Goal: Task Accomplishment & Management: Use online tool/utility

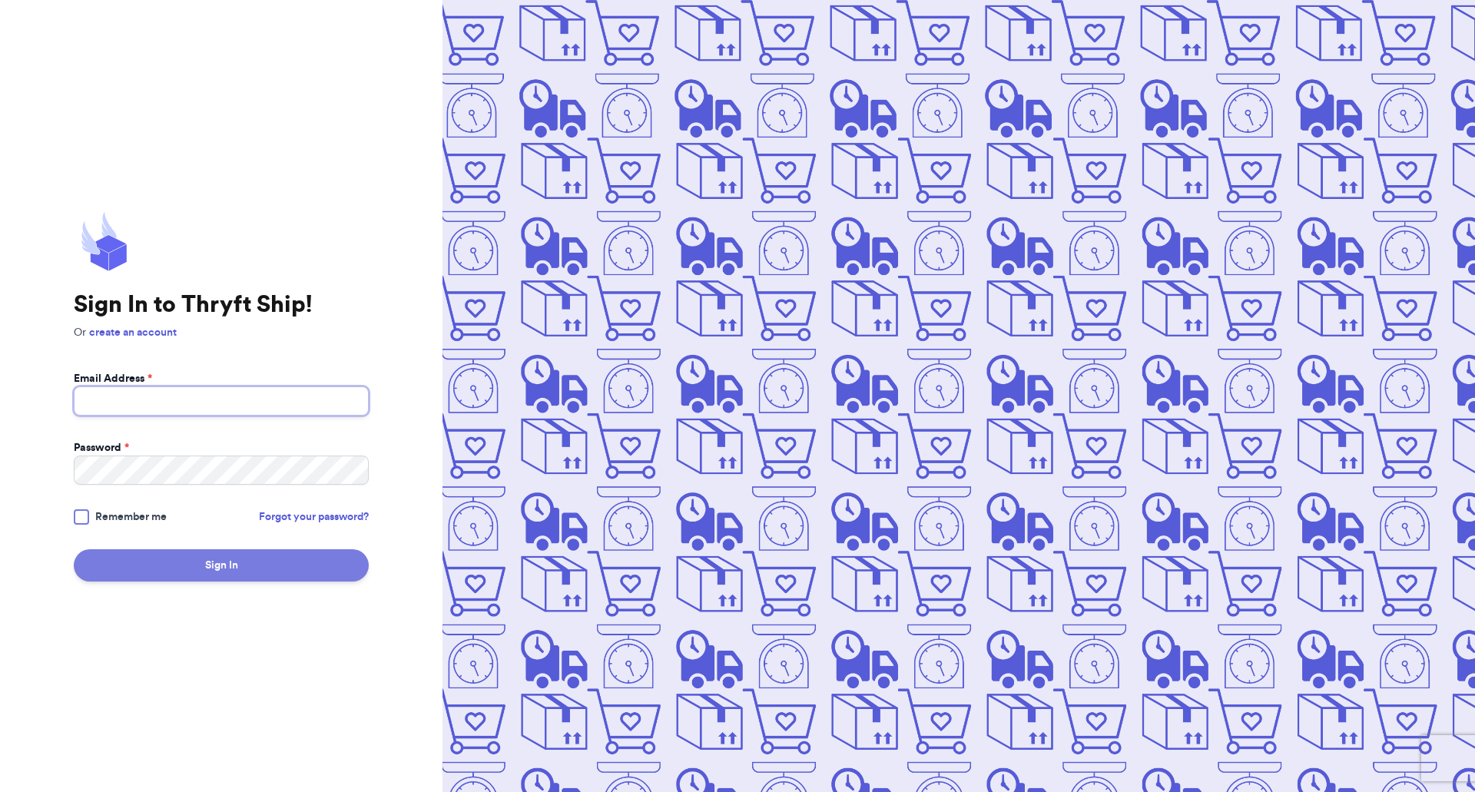
type input "[EMAIL_ADDRESS][DOMAIN_NAME]"
click at [197, 557] on button "Sign In" at bounding box center [221, 565] width 295 height 32
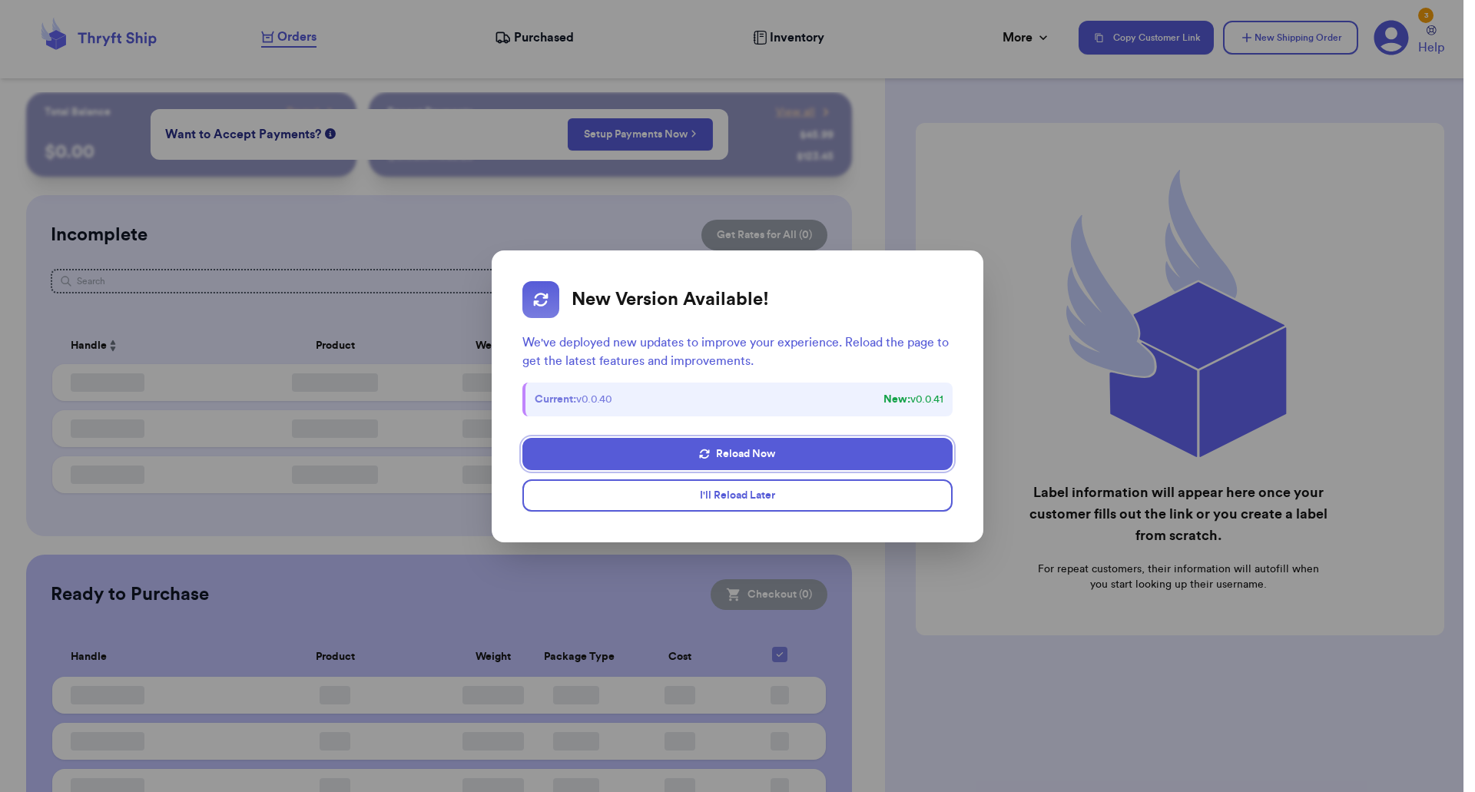
checkbox input "false"
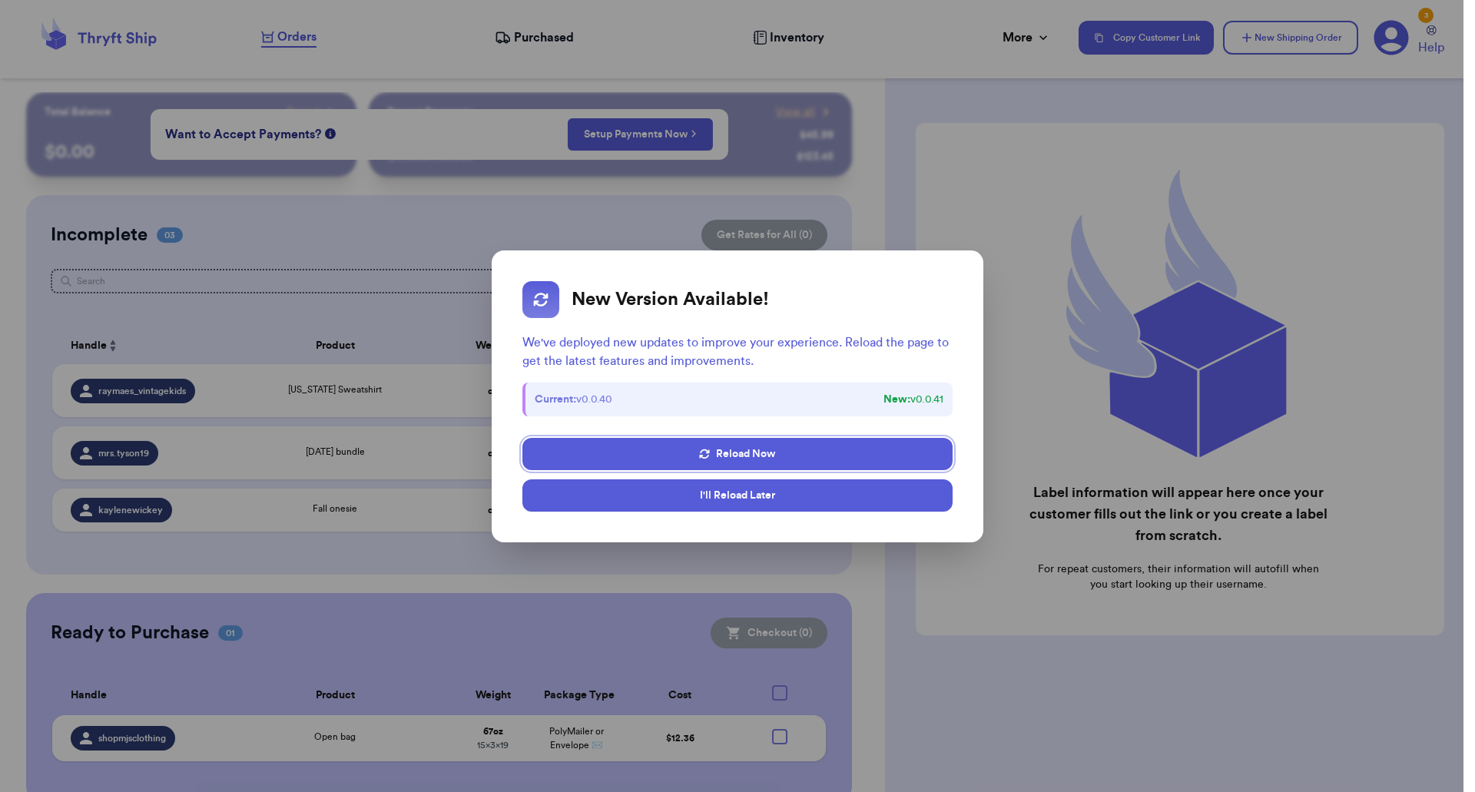
click at [733, 488] on button "I'll Reload Later" at bounding box center [737, 495] width 430 height 32
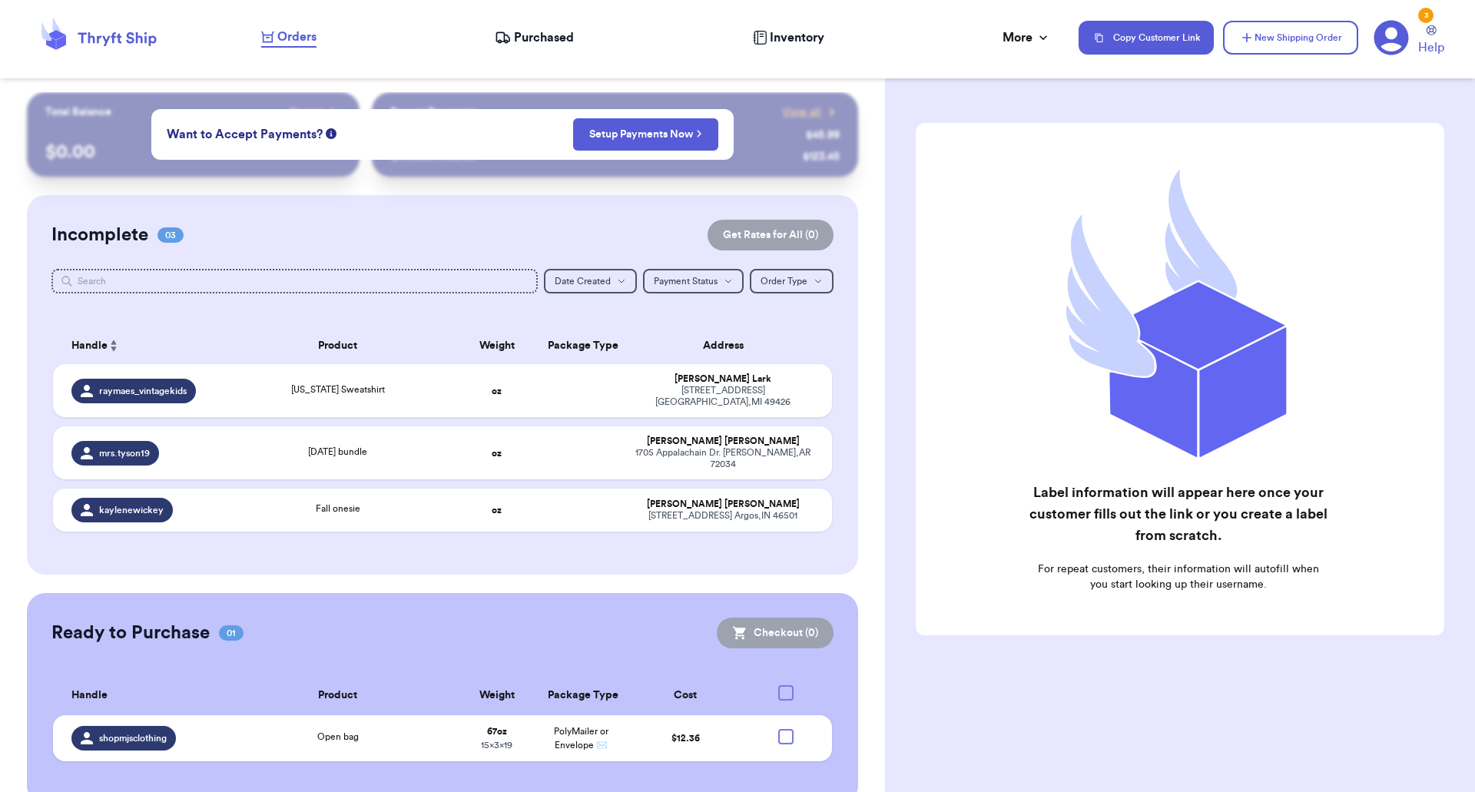
click at [757, 33] on icon at bounding box center [760, 38] width 14 height 14
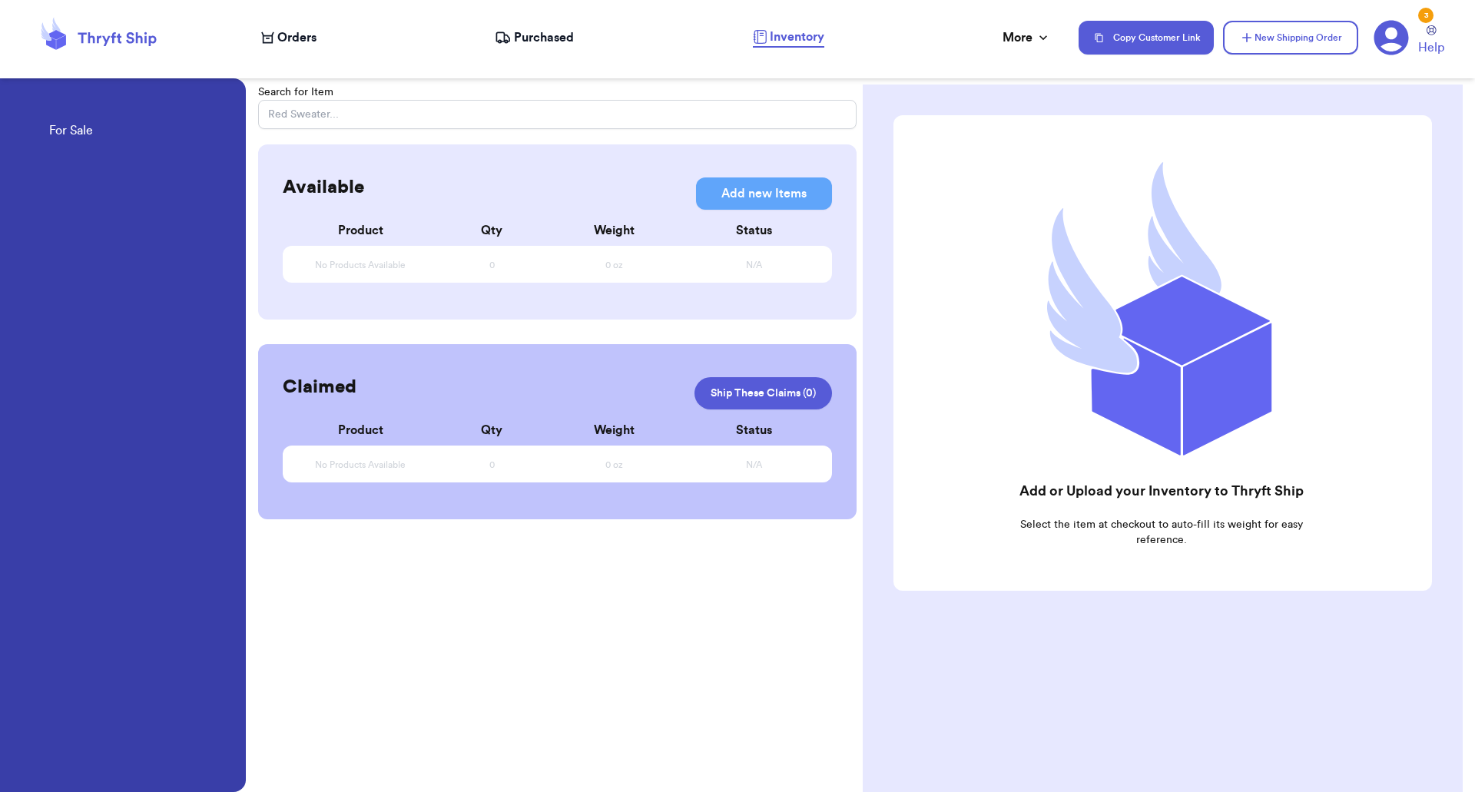
click at [544, 35] on span "Purchased" at bounding box center [544, 37] width 60 height 18
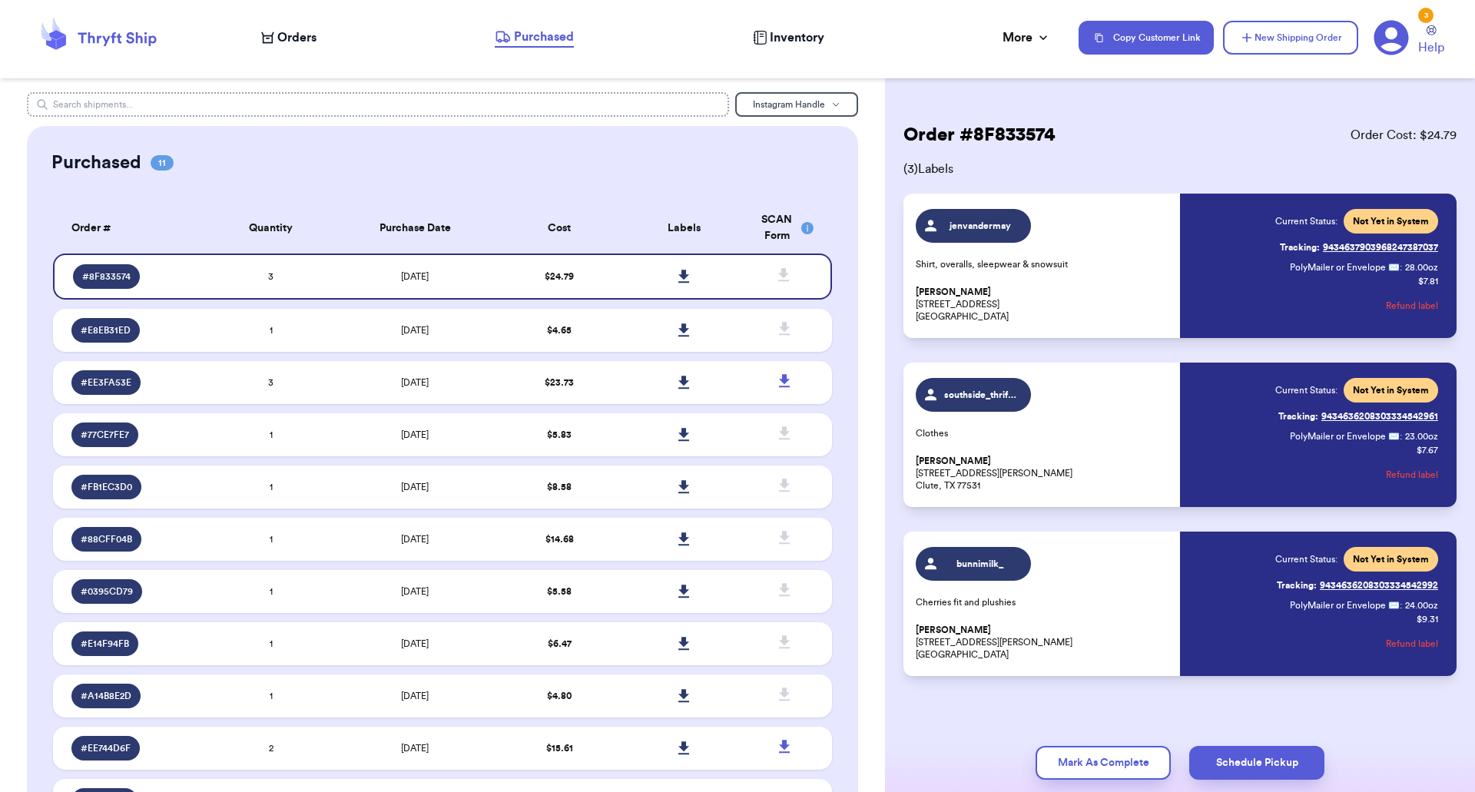
click at [297, 98] on input "text" at bounding box center [378, 104] width 703 height 25
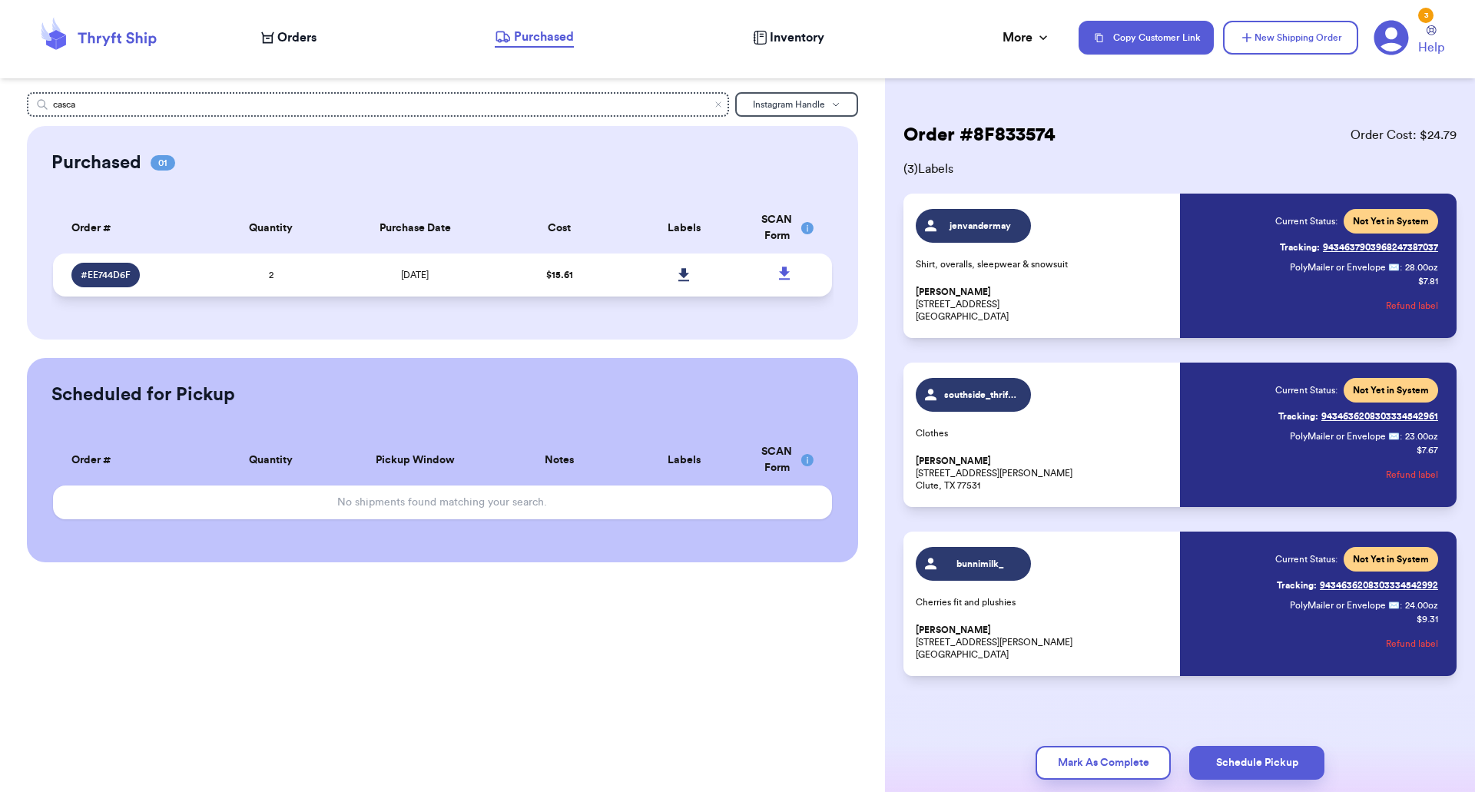
click at [104, 277] on span "# EE744D6F" at bounding box center [106, 275] width 50 height 12
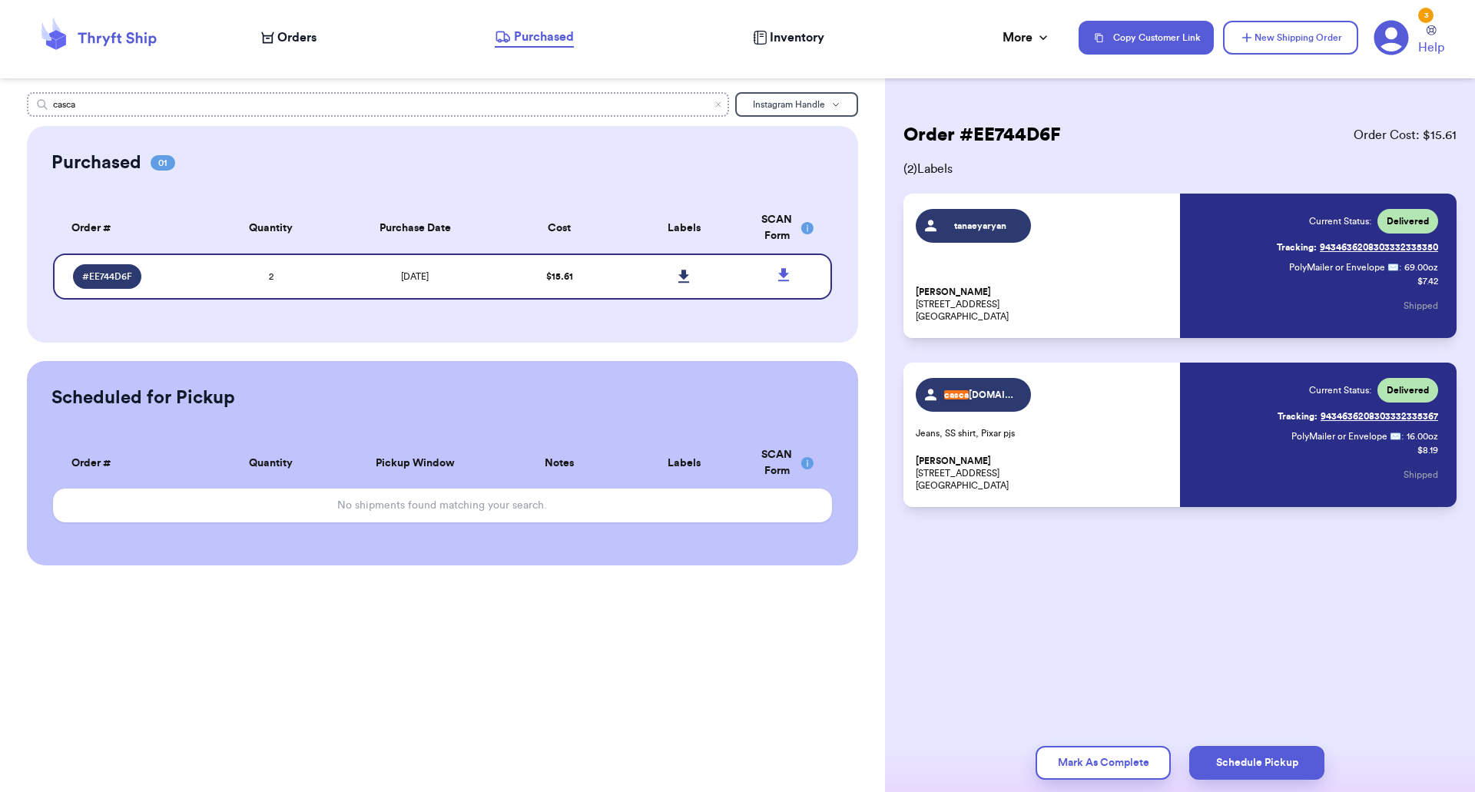
click at [522, 103] on input "casca" at bounding box center [378, 104] width 703 height 25
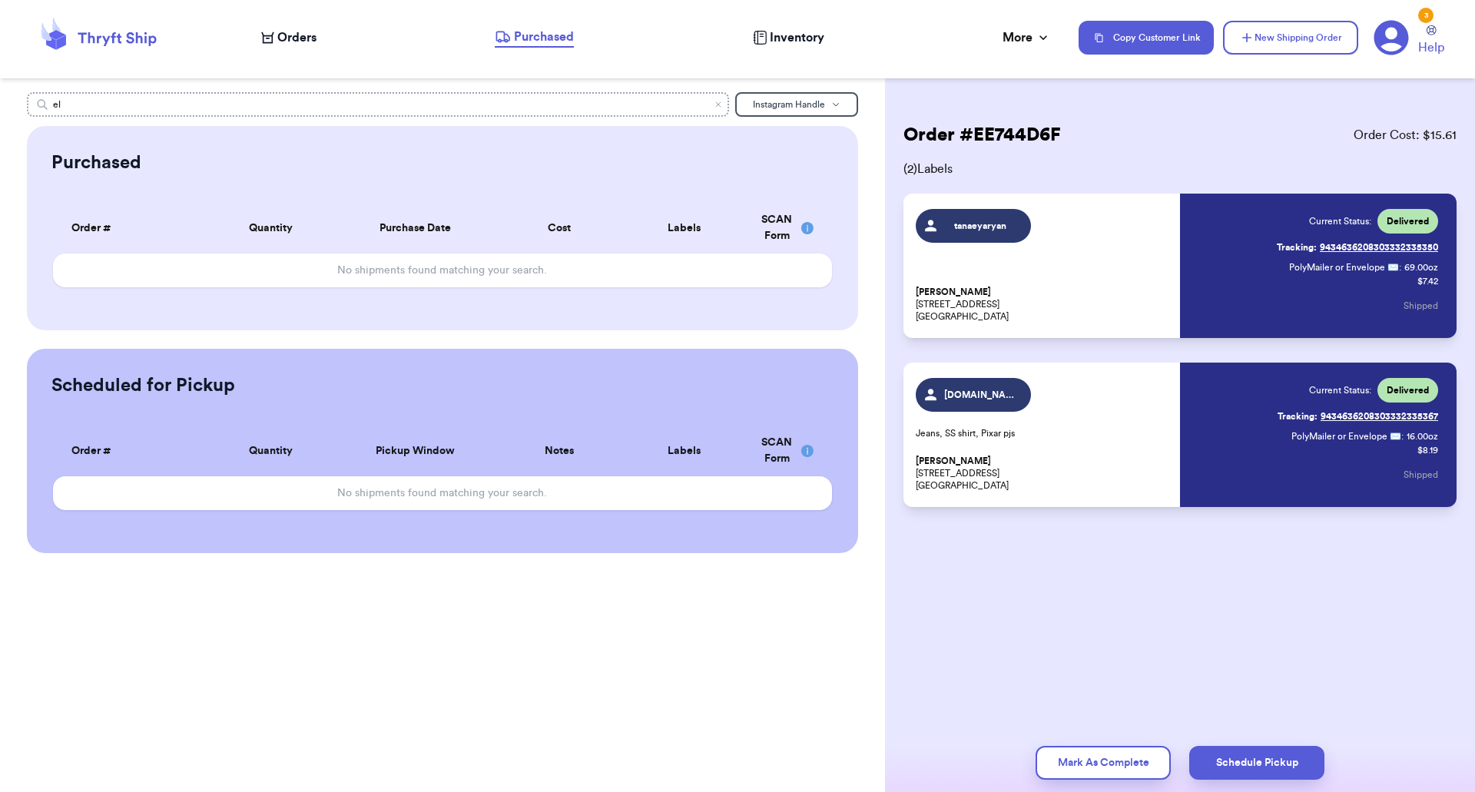
type input "e"
type input "yours"
click at [293, 42] on span "Orders" at bounding box center [296, 37] width 39 height 18
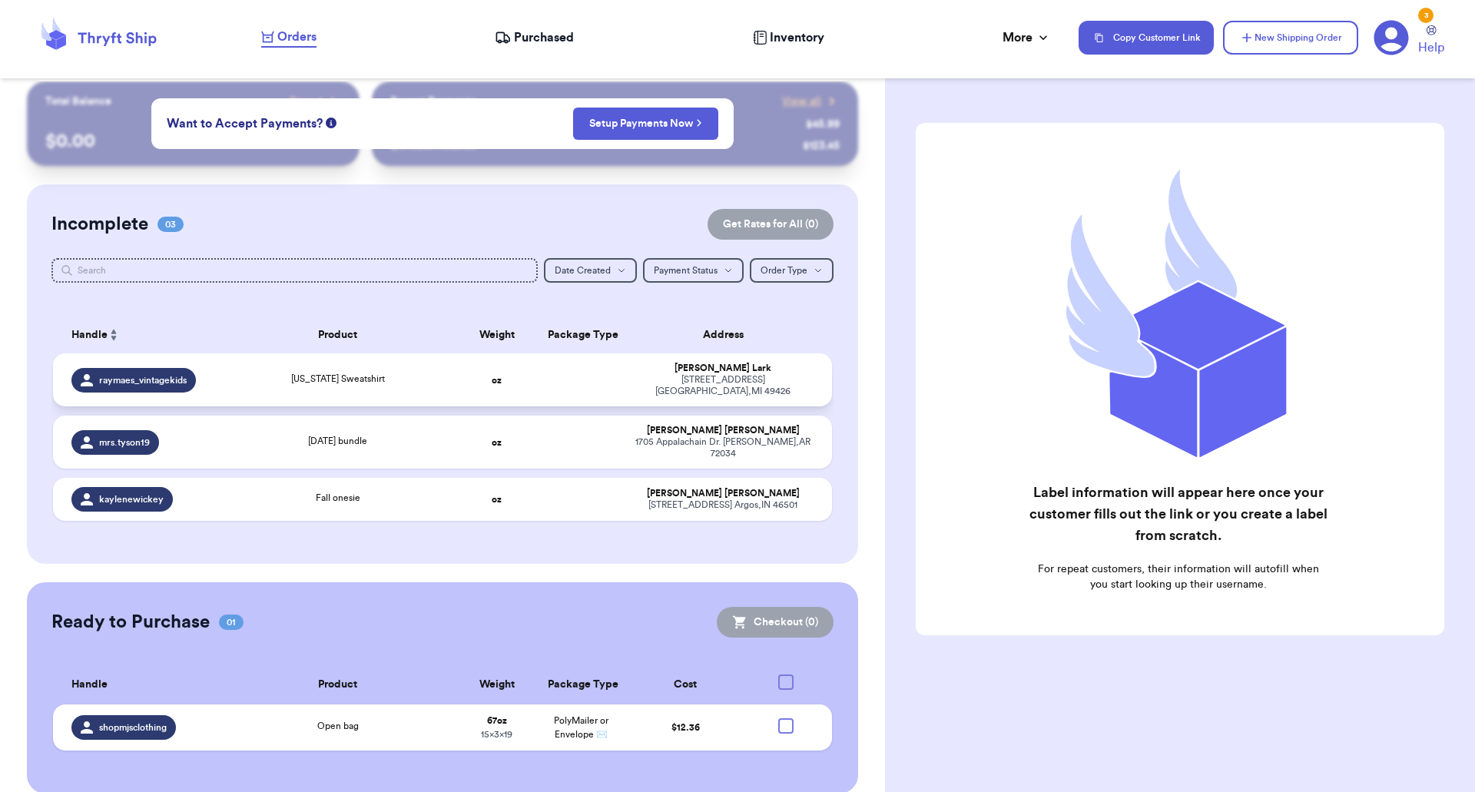
scroll to position [11, 0]
click at [311, 269] on input "text" at bounding box center [294, 270] width 487 height 25
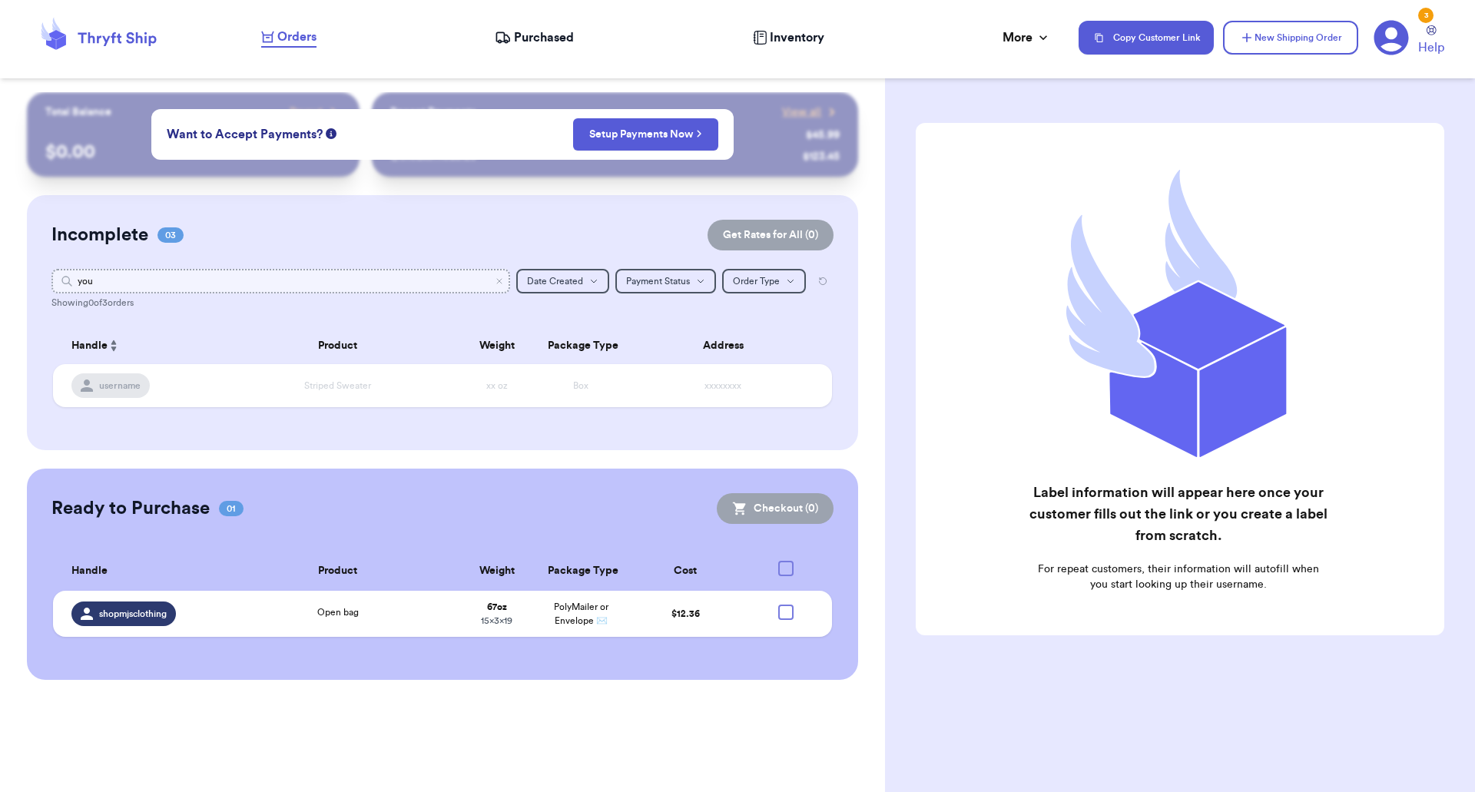
scroll to position [0, 0]
type input "y"
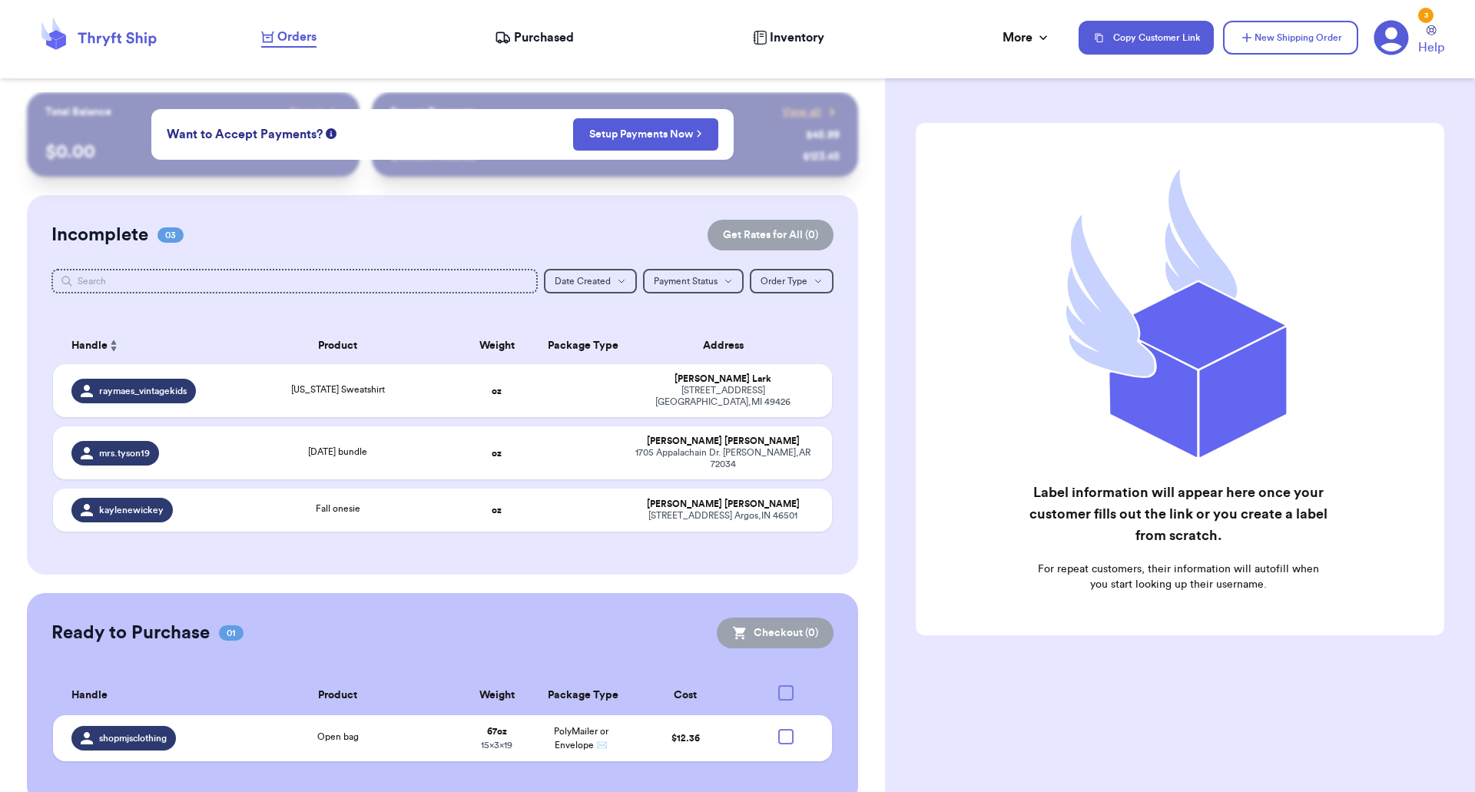
click at [546, 28] on div "Orders Purchased Inventory More Stats Completed Orders Payments Payouts" at bounding box center [662, 38] width 802 height 20
click at [545, 32] on span "Purchased" at bounding box center [544, 37] width 60 height 18
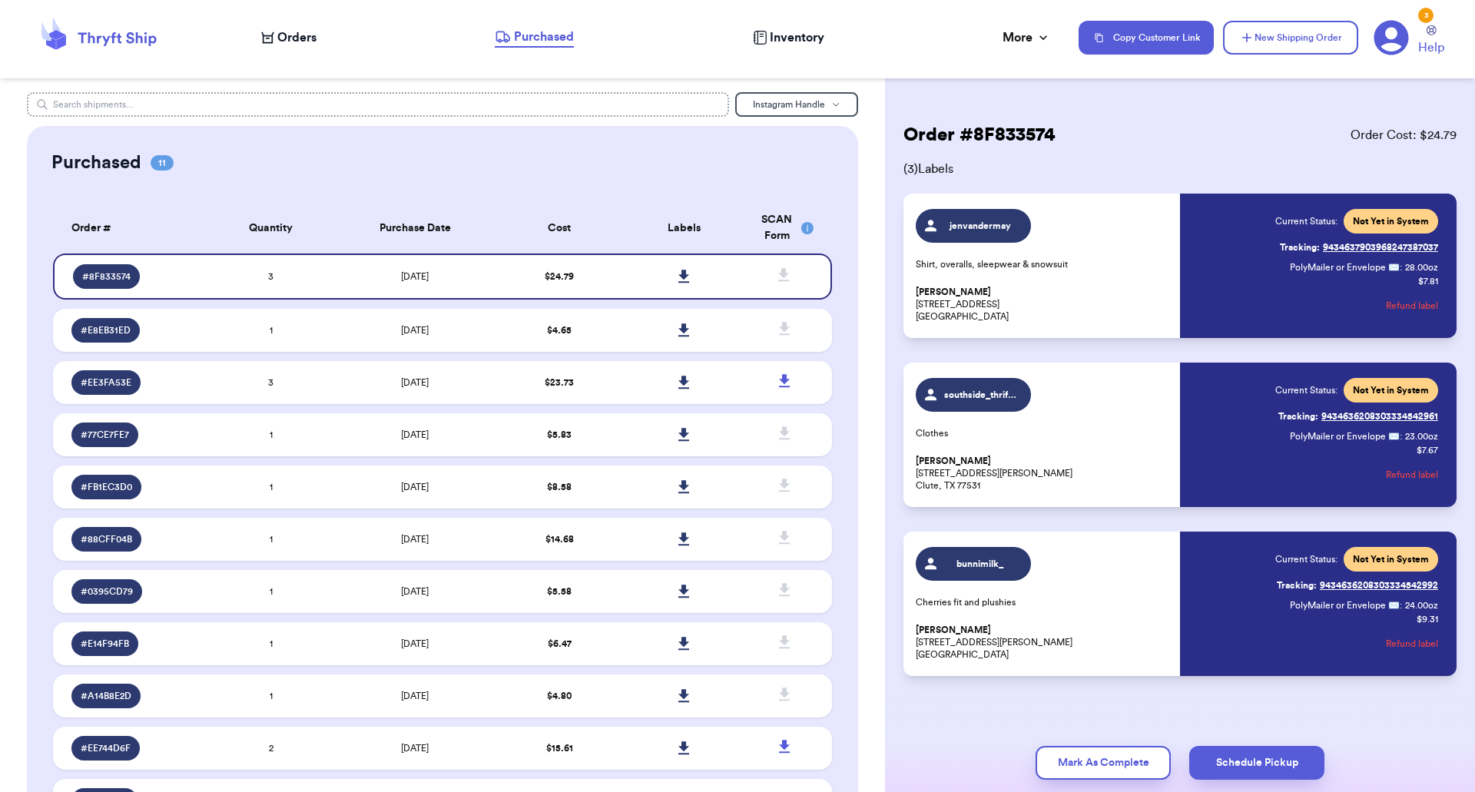
click at [320, 104] on input "text" at bounding box center [378, 104] width 703 height 25
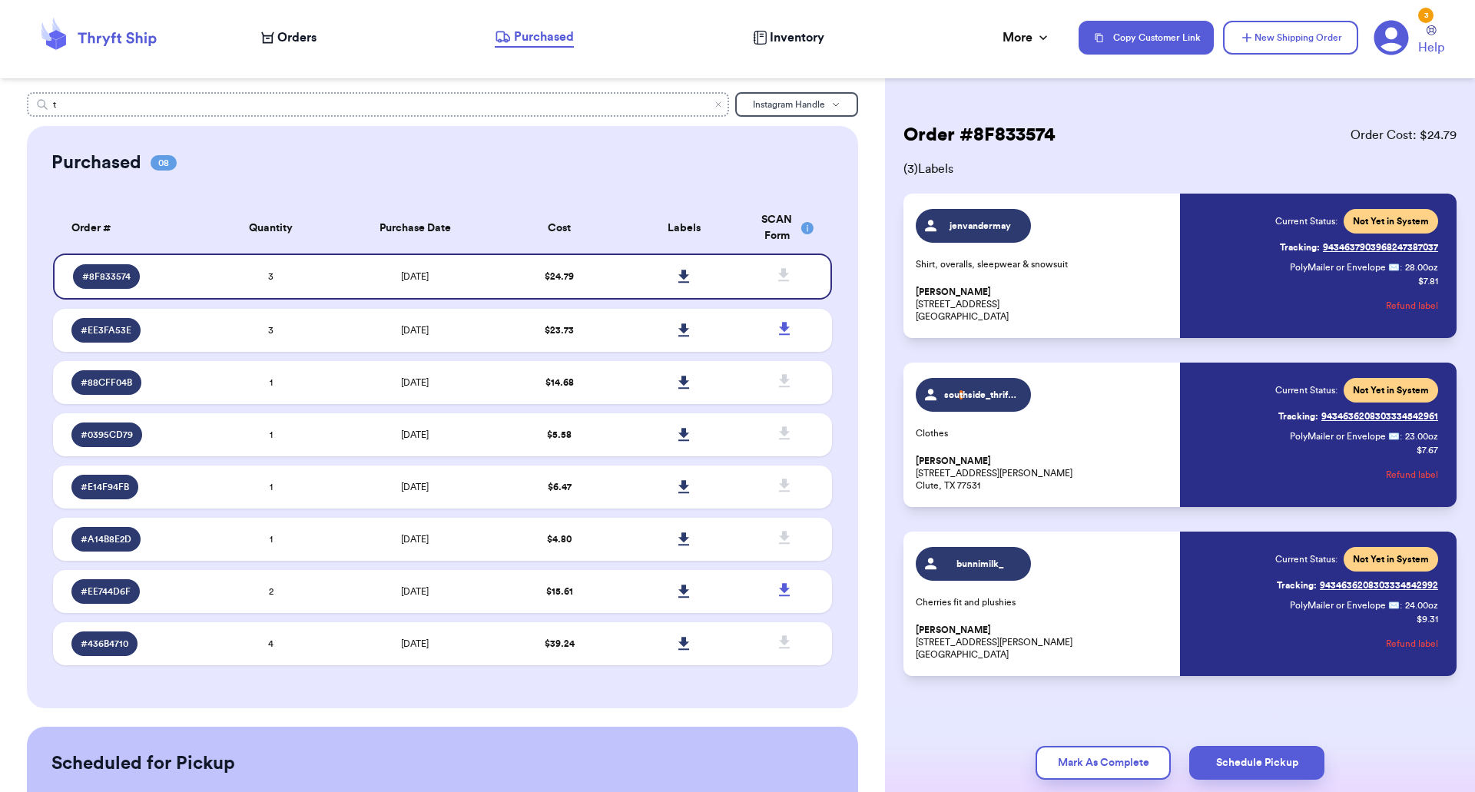
scroll to position [7, 0]
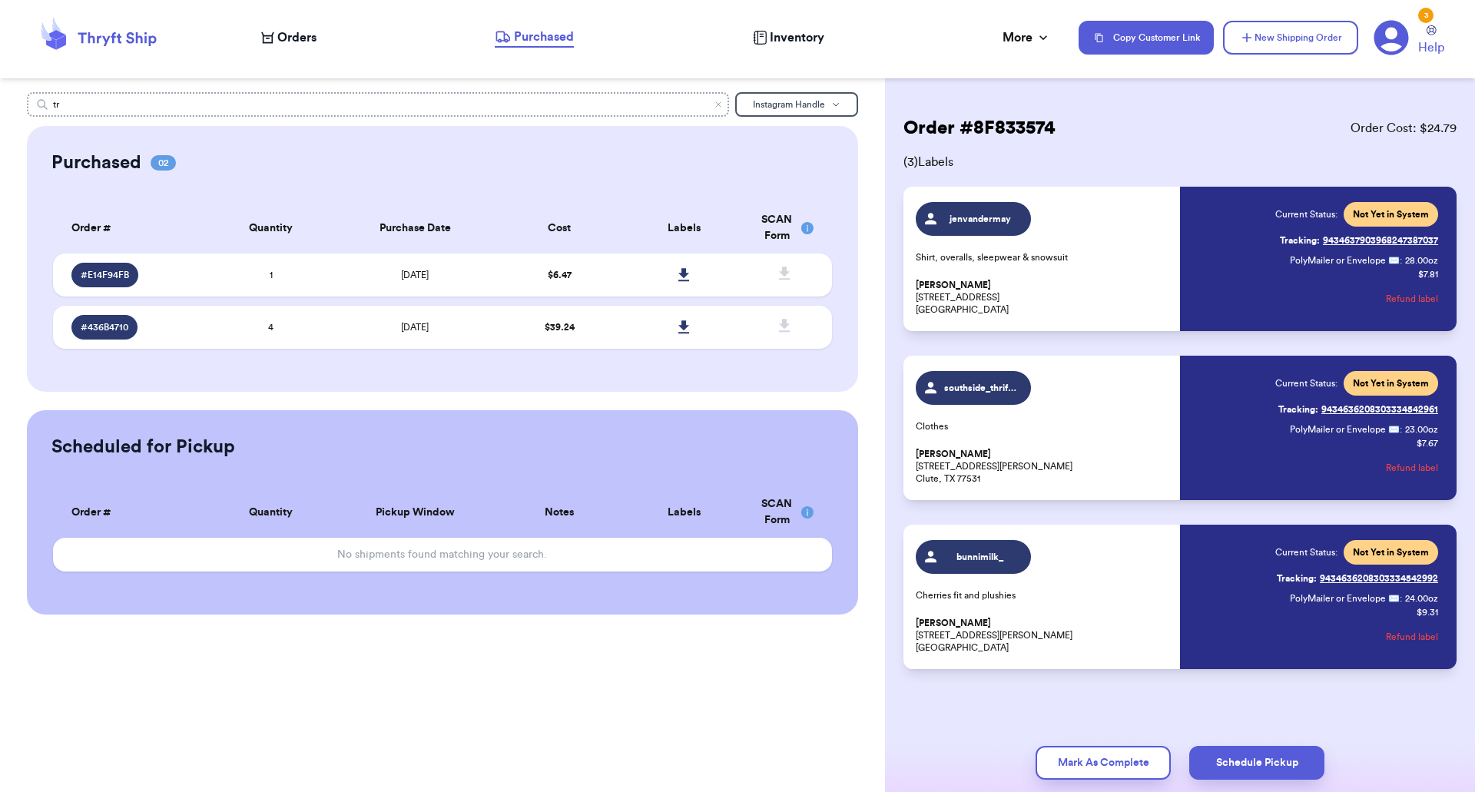
type input "t"
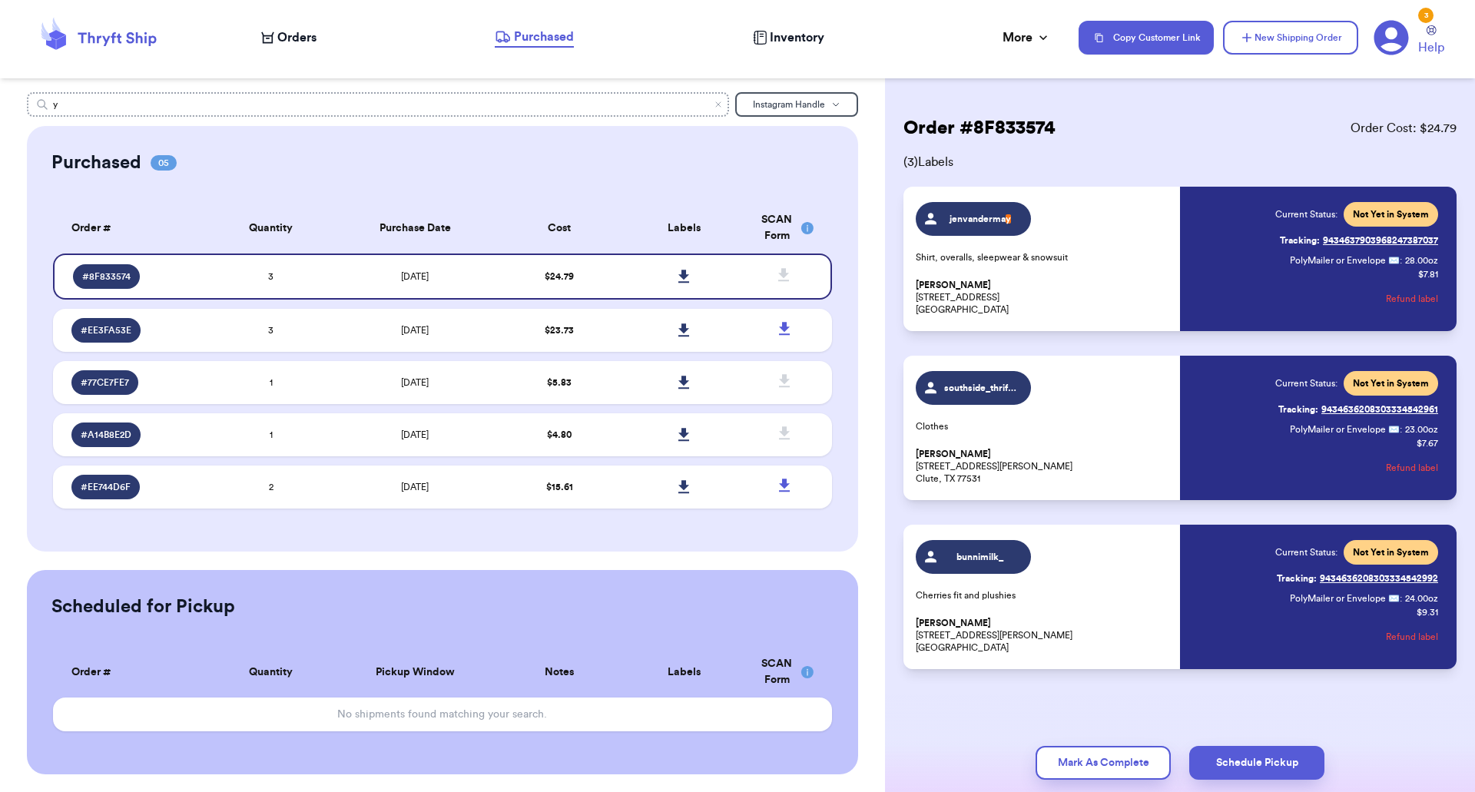
scroll to position [0, 0]
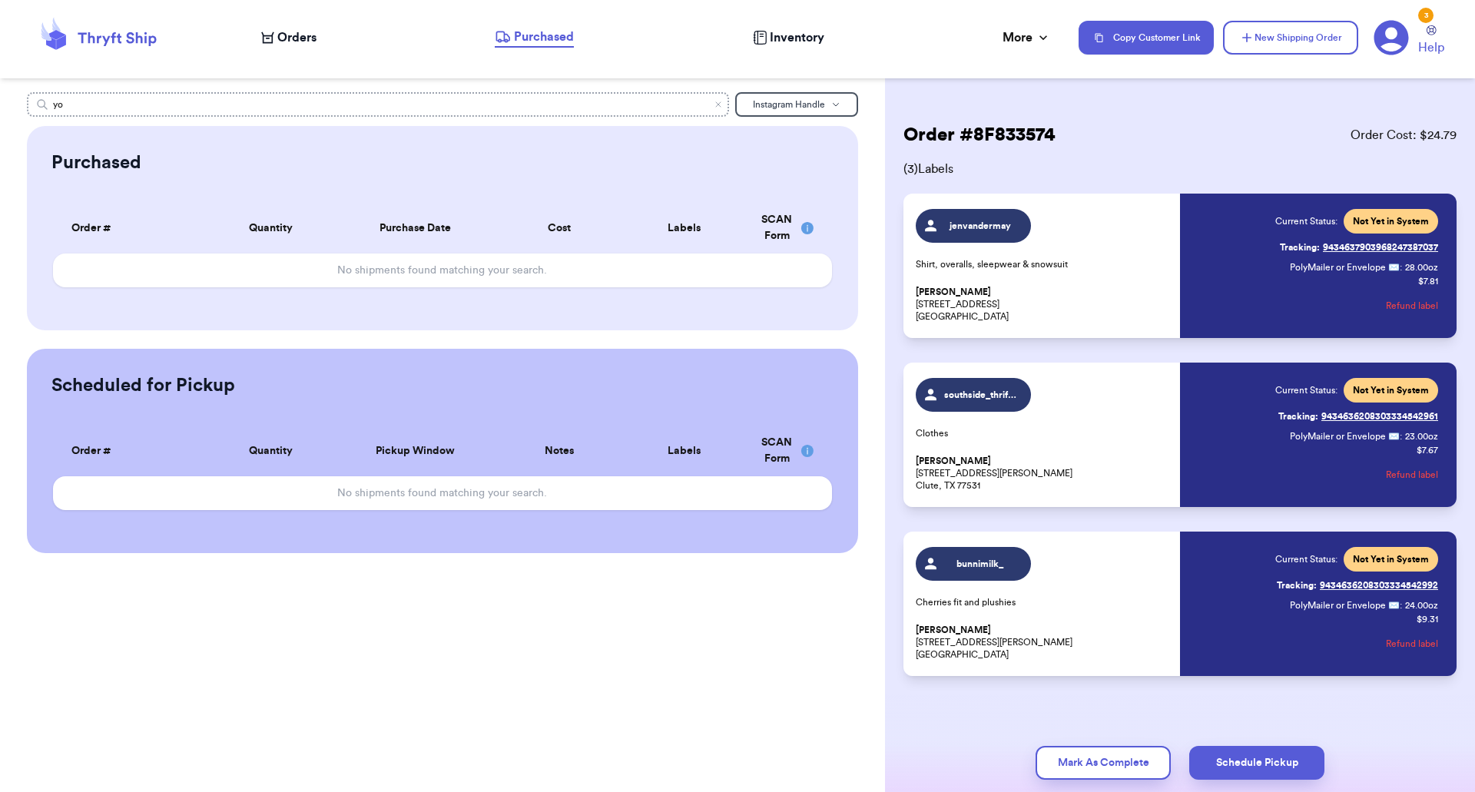
type input "y"
click at [790, 119] on div "[PERSON_NAME] Instagram Handle Purchased Order # Qty Labels SCAN No shipments f…" at bounding box center [442, 322] width 885 height 461
click at [792, 105] on span "Instagram Handle" at bounding box center [789, 104] width 72 height 9
click at [787, 151] on button "Customer Name" at bounding box center [796, 157] width 121 height 25
click at [595, 106] on input "[PERSON_NAME]" at bounding box center [378, 104] width 703 height 25
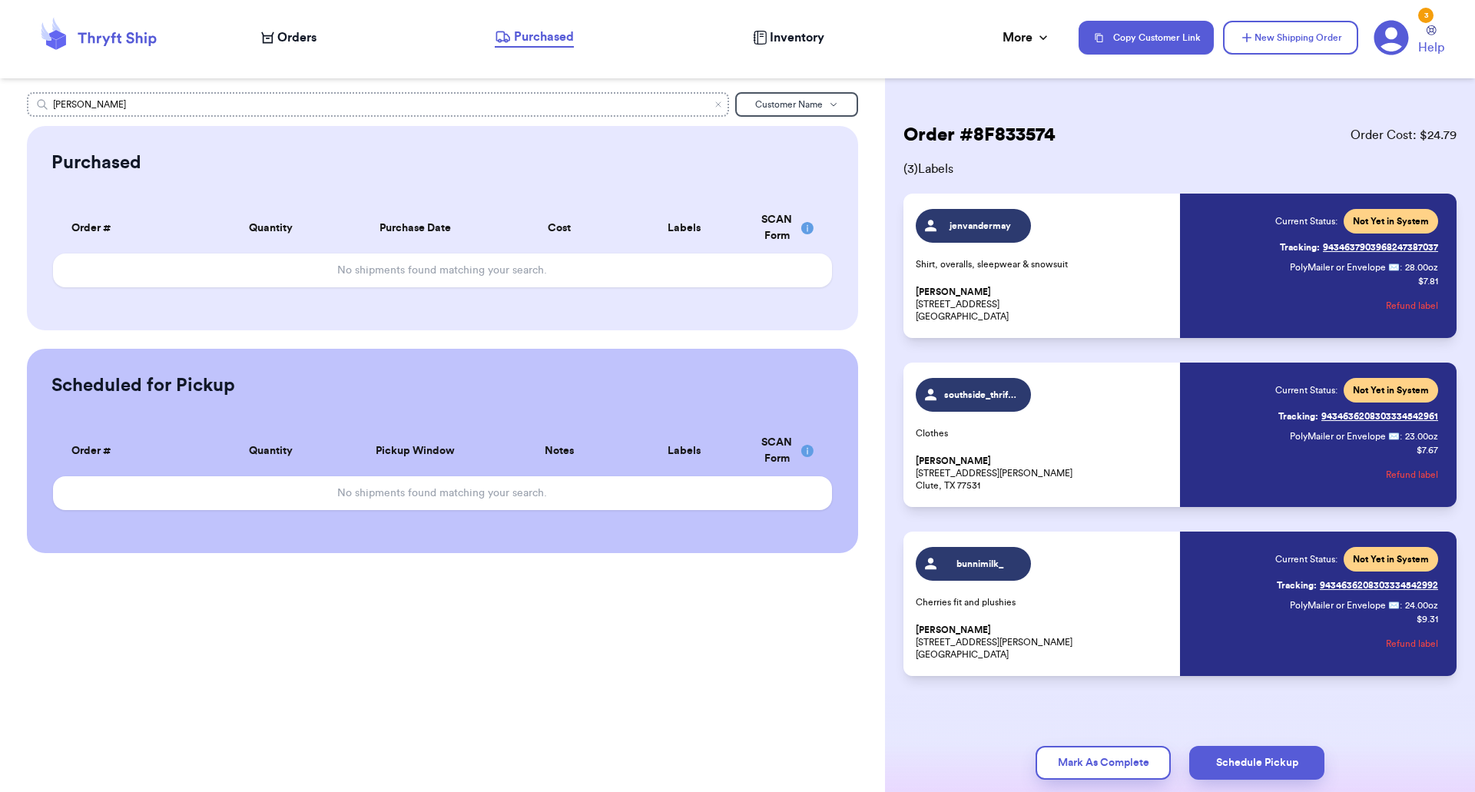
click at [595, 106] on input "[PERSON_NAME]" at bounding box center [378, 104] width 703 height 25
type input "b"
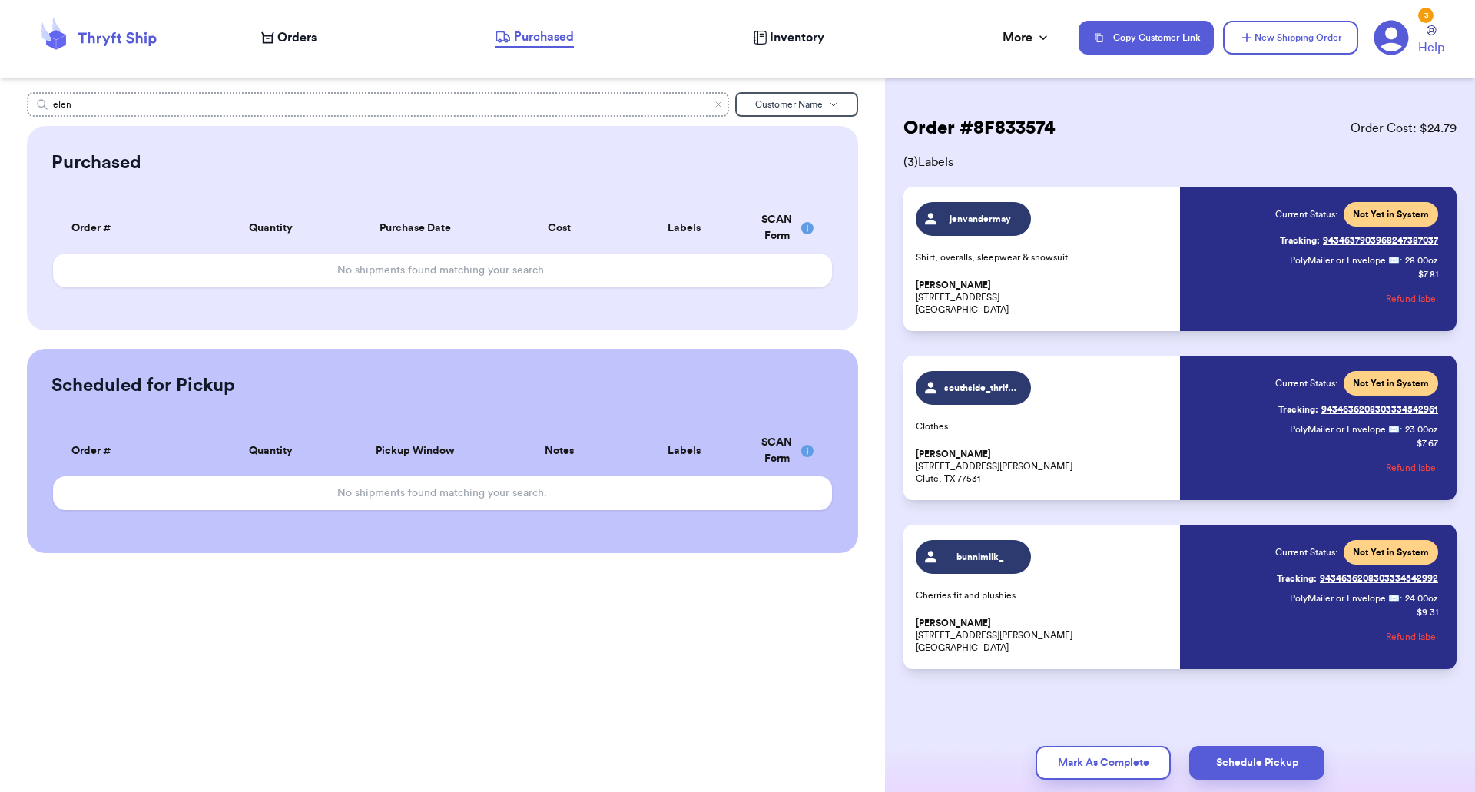
type input "[PERSON_NAME]"
drag, startPoint x: 327, startPoint y: 61, endPoint x: 299, endPoint y: 48, distance: 31.3
click at [299, 48] on nav "Orders Purchased Inventory More Stats Completed Orders Payments Payouts Copy Cu…" at bounding box center [860, 37] width 1229 height 51
click at [75, 28] on icon at bounding box center [98, 37] width 123 height 41
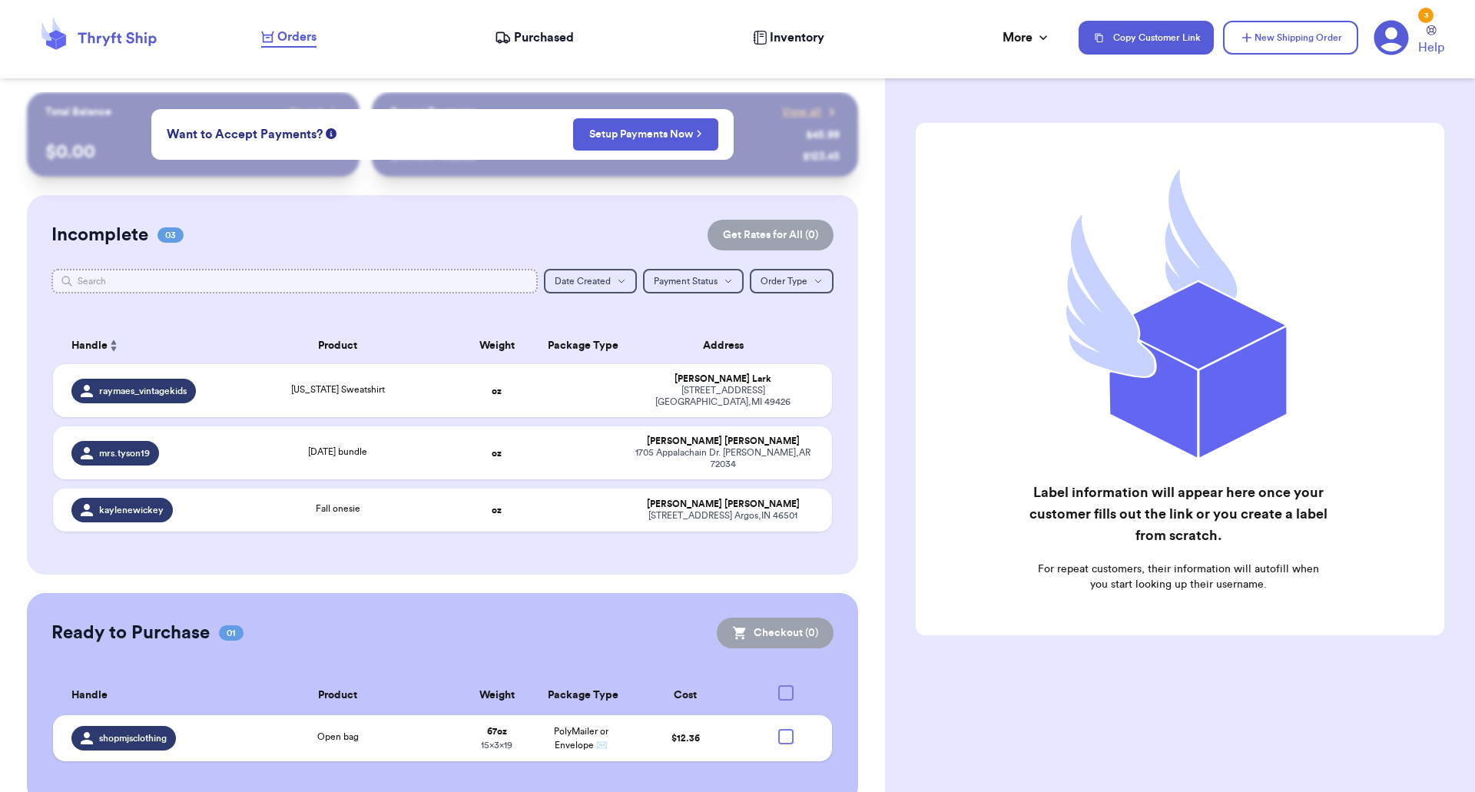
click at [161, 282] on input "text" at bounding box center [294, 281] width 487 height 25
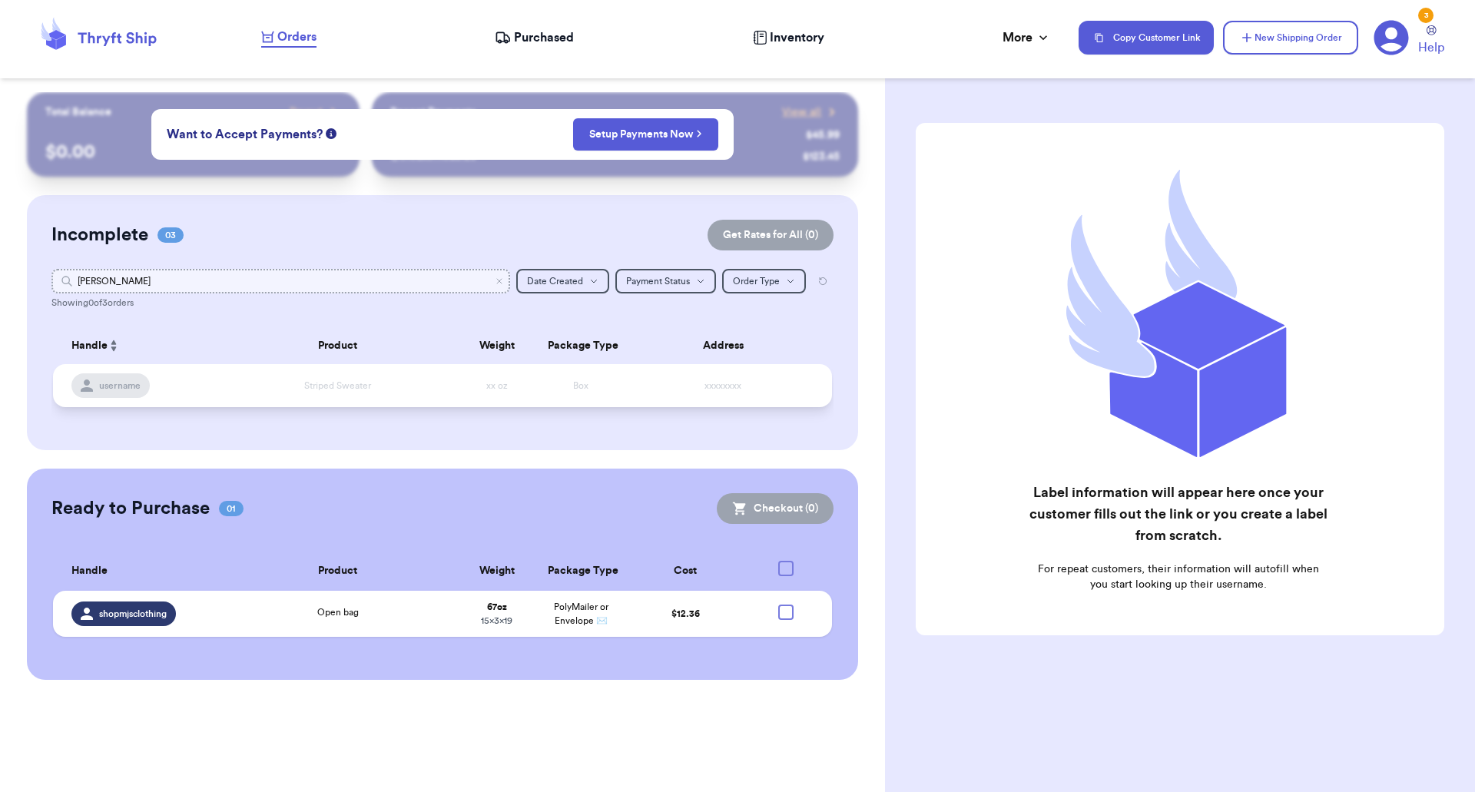
type input "[PERSON_NAME]"
click at [200, 387] on div "username" at bounding box center [141, 385] width 140 height 25
click at [114, 392] on div "username" at bounding box center [110, 385] width 78 height 25
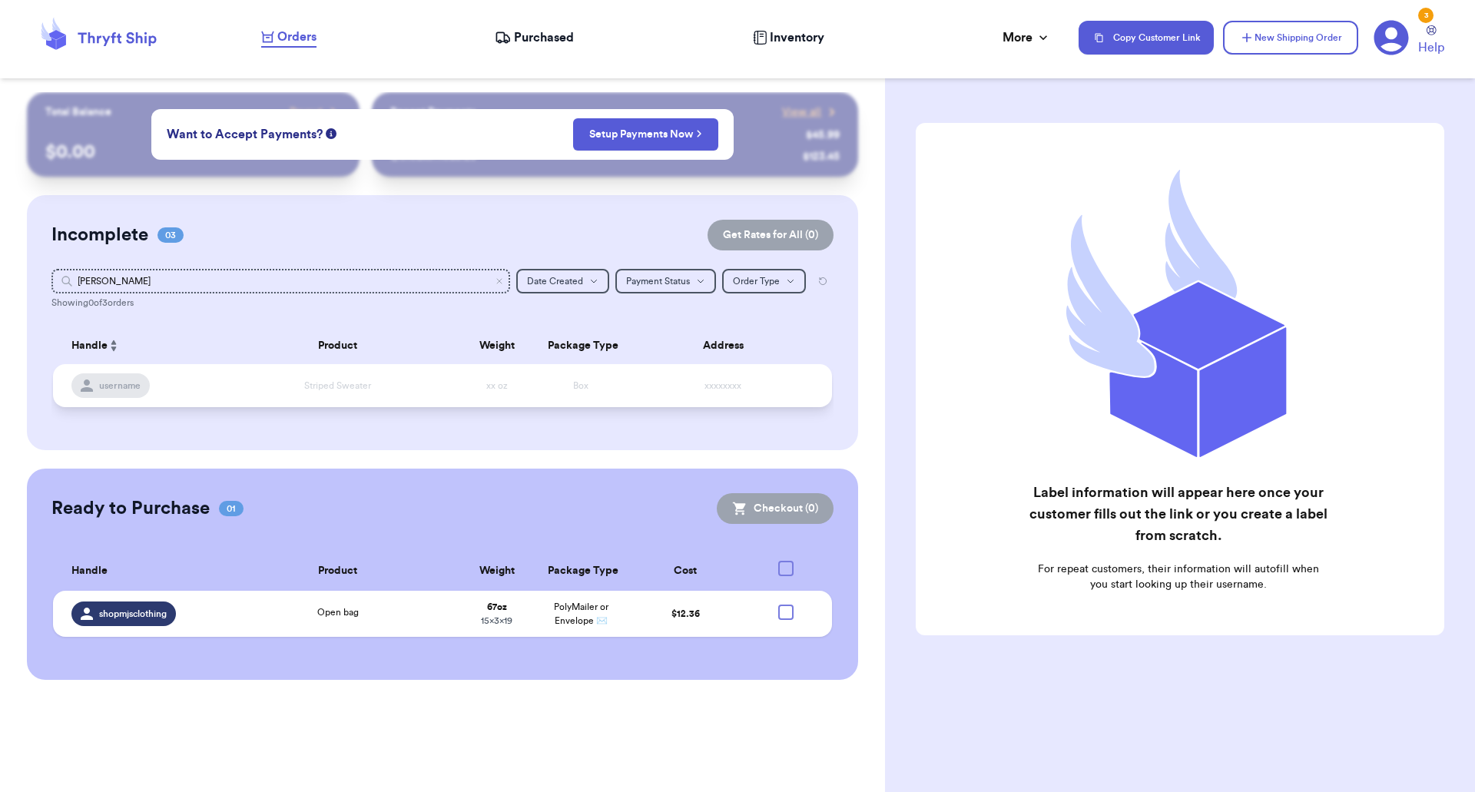
drag, startPoint x: 114, startPoint y: 392, endPoint x: 131, endPoint y: 393, distance: 17.0
click at [118, 392] on div "username" at bounding box center [110, 385] width 78 height 25
click at [204, 398] on td "username" at bounding box center [136, 385] width 167 height 43
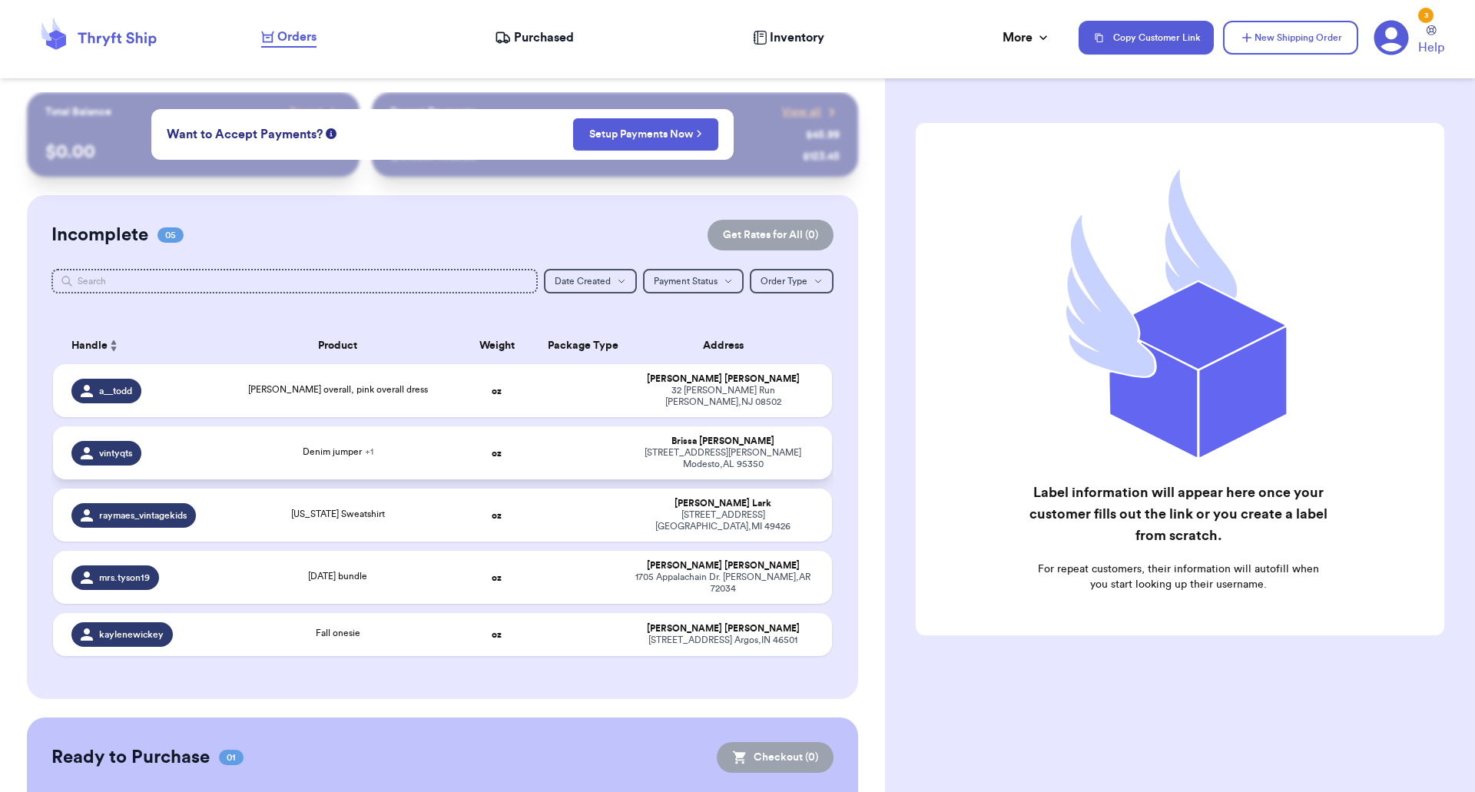
click at [404, 445] on div "Denim jumper + 1" at bounding box center [338, 453] width 217 height 17
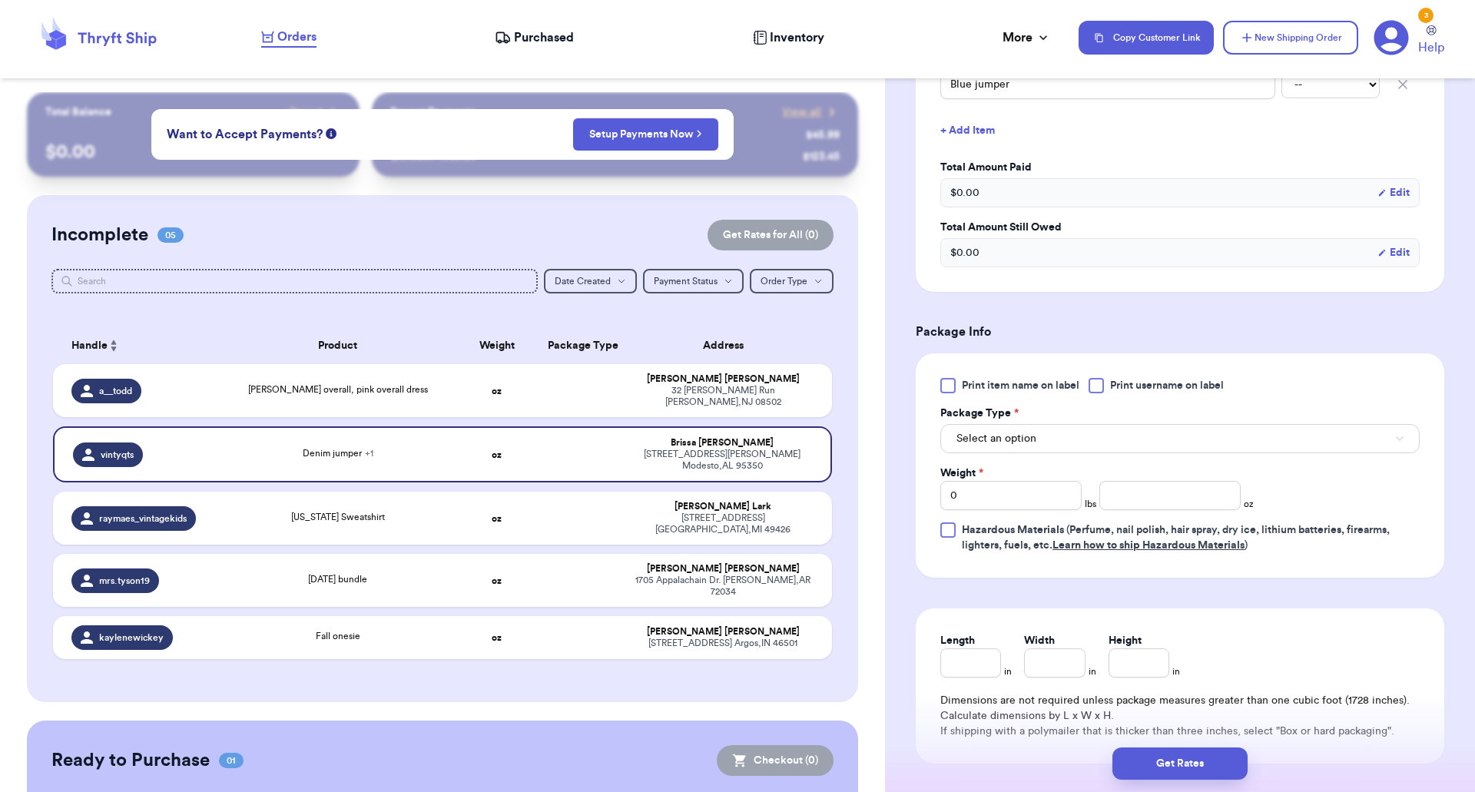
scroll to position [529, 0]
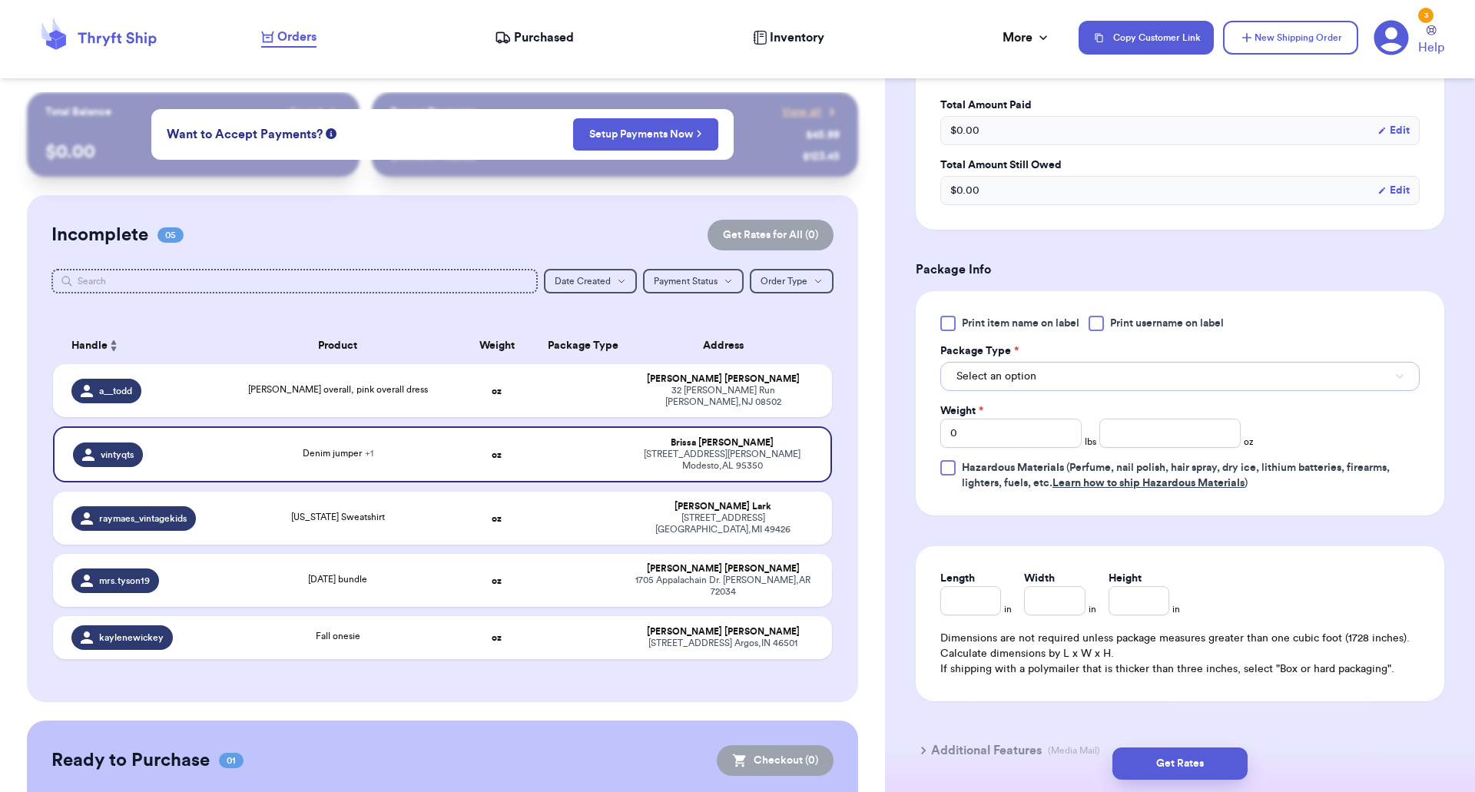
click at [1053, 386] on button "Select an option" at bounding box center [1179, 376] width 479 height 29
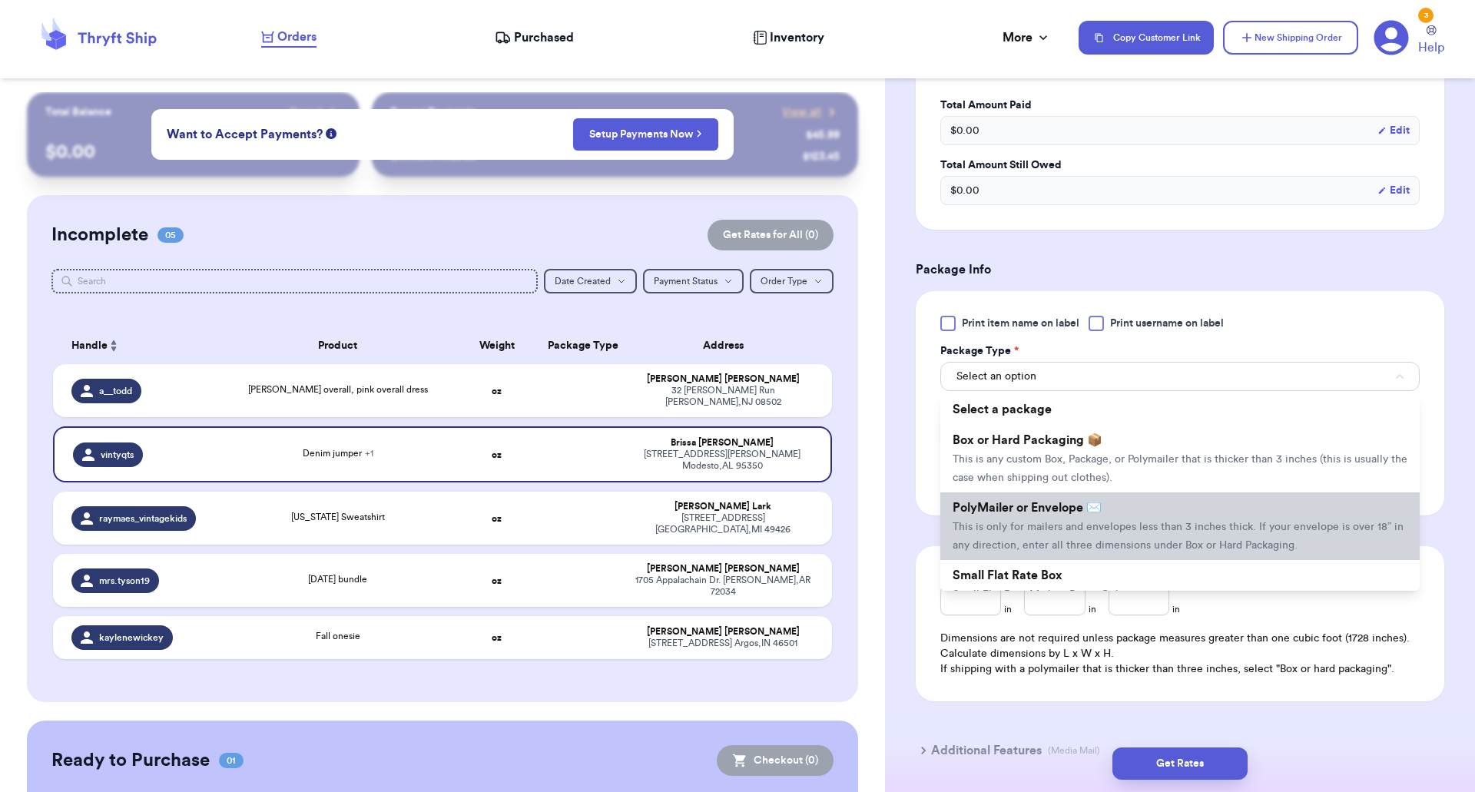
click at [1116, 525] on span "This is only for mailers and envelopes less than 3 inches thick. If your envelo…" at bounding box center [1178, 536] width 451 height 29
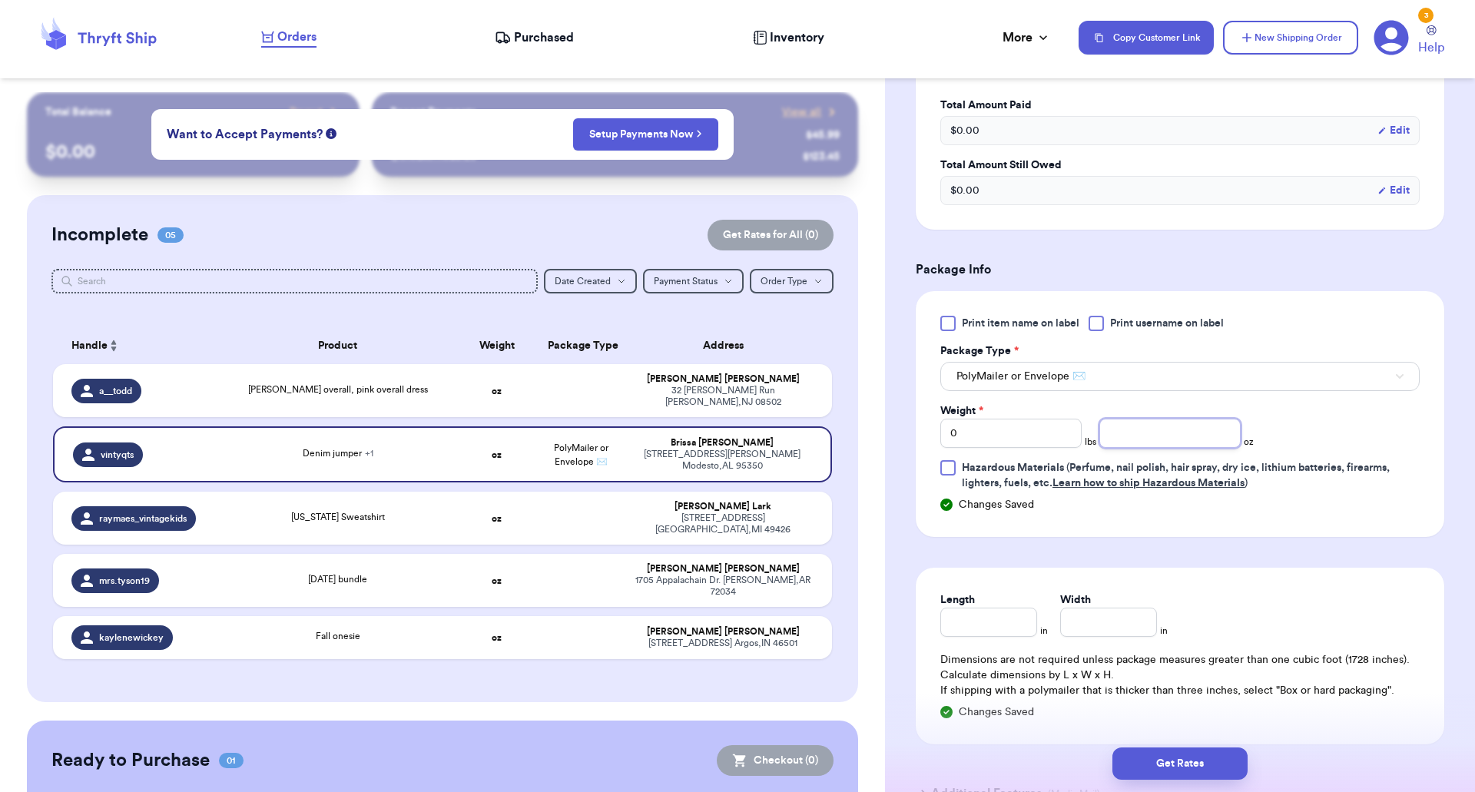
click at [1163, 442] on input "number" at bounding box center [1169, 433] width 141 height 29
type input "14"
click at [1325, 449] on div "Print item name on label Print username on label Package Type * PolyMailer or E…" at bounding box center [1179, 403] width 479 height 175
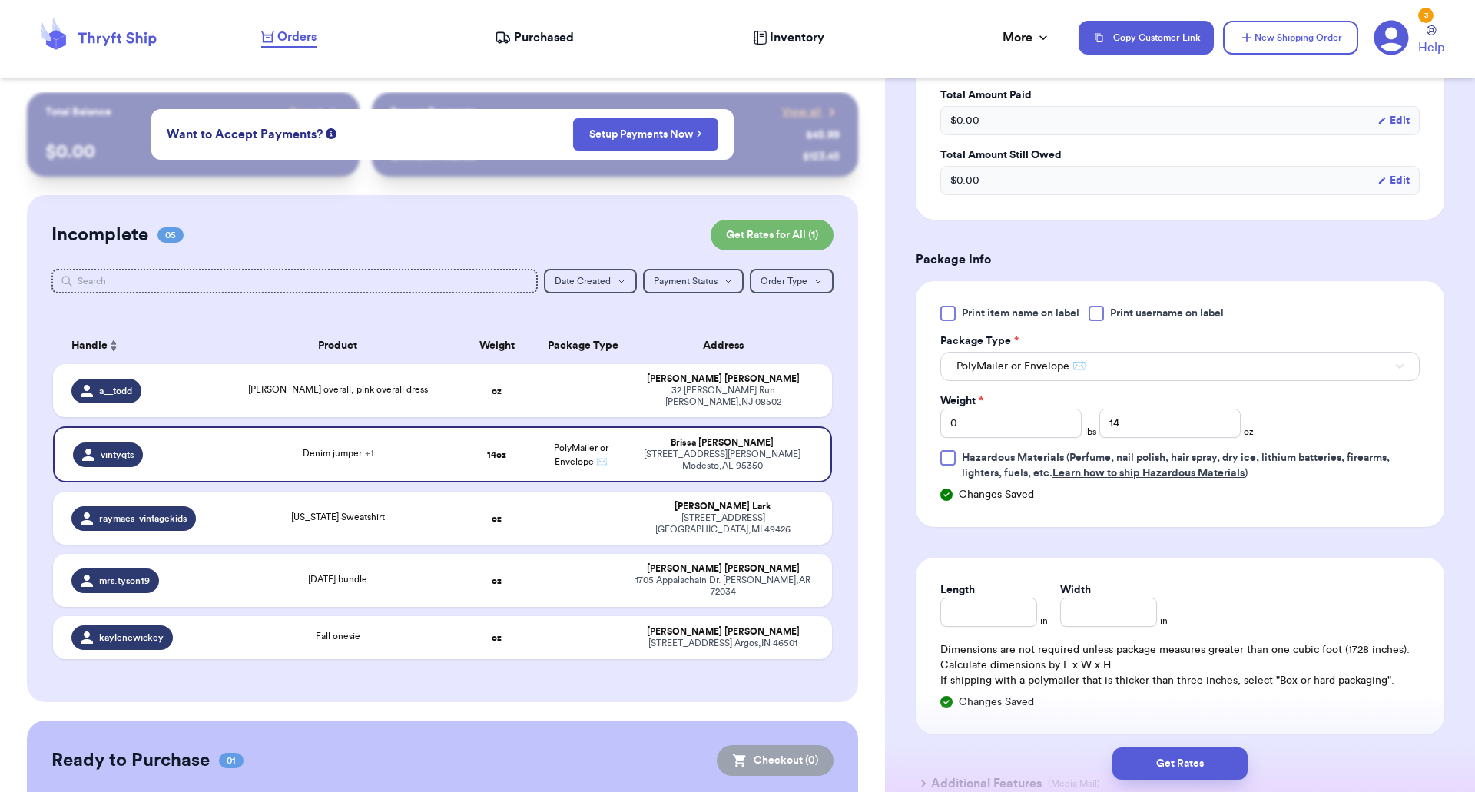
scroll to position [538, 0]
click at [975, 616] on input "Length" at bounding box center [988, 612] width 97 height 29
type input "9"
type input "13"
click at [1194, 563] on div "Length 9 in Width 13 in Dimensions are not required unless package measures gre…" at bounding box center [1180, 646] width 528 height 177
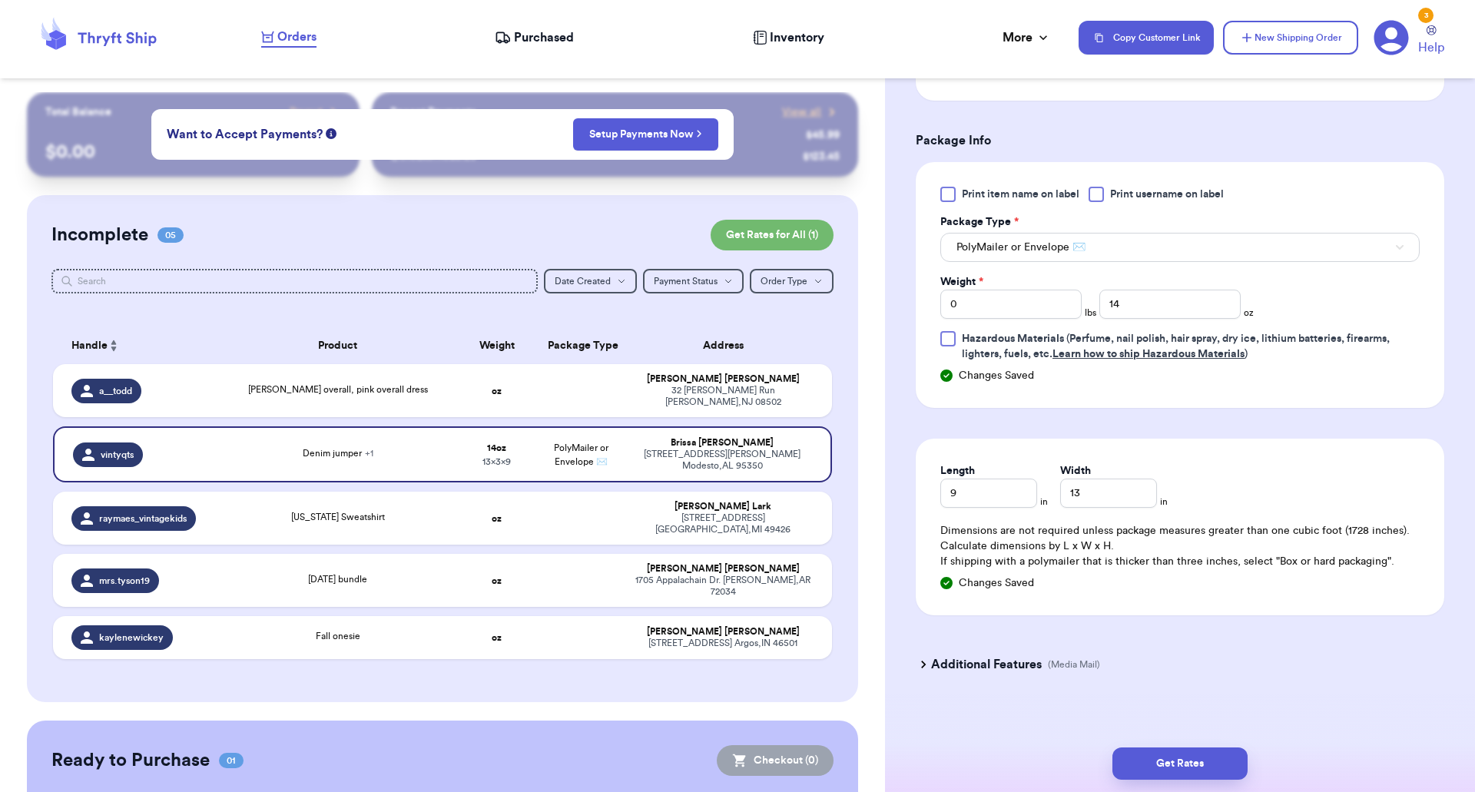
scroll to position [669, 0]
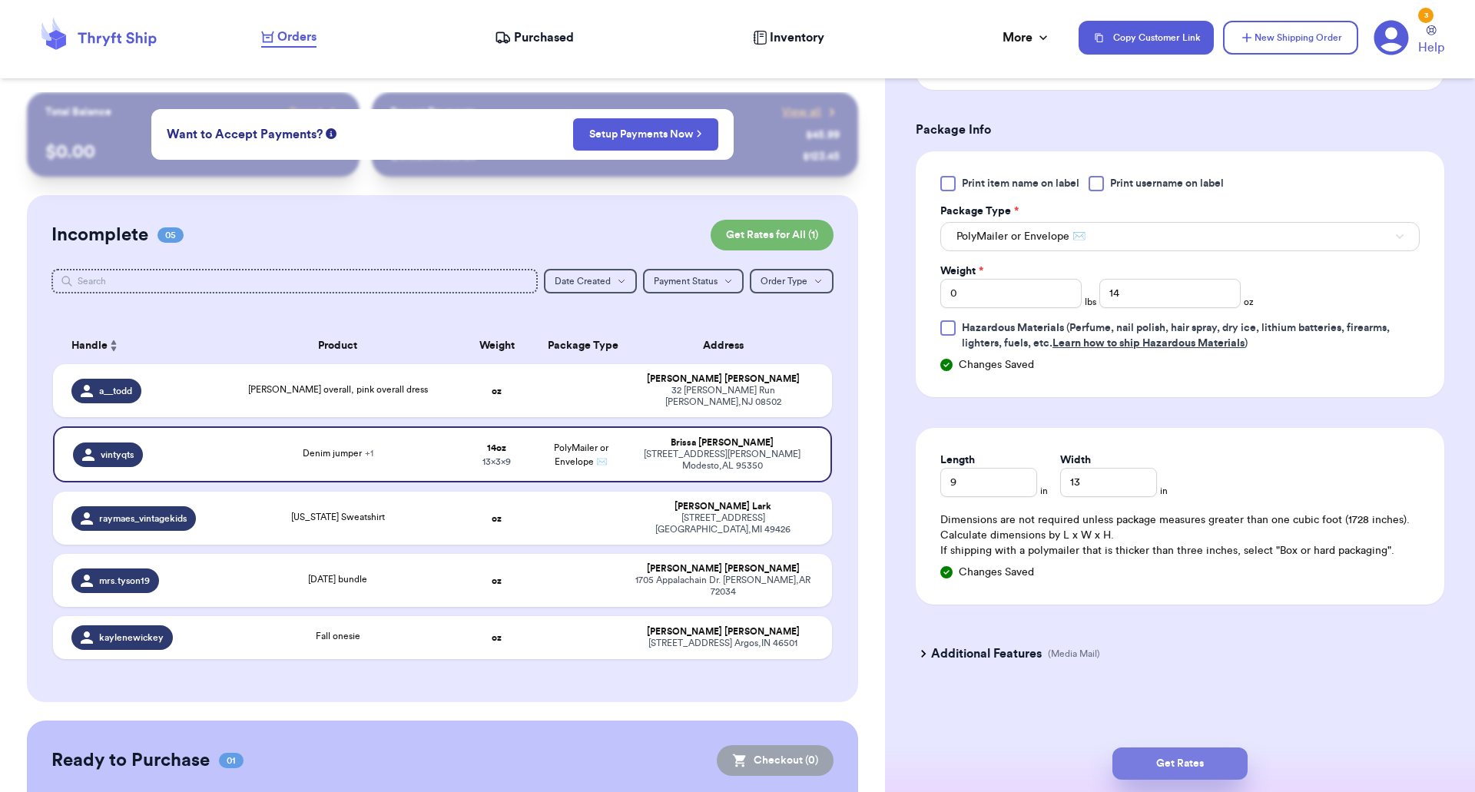
click at [1140, 761] on button "Get Rates" at bounding box center [1179, 763] width 135 height 32
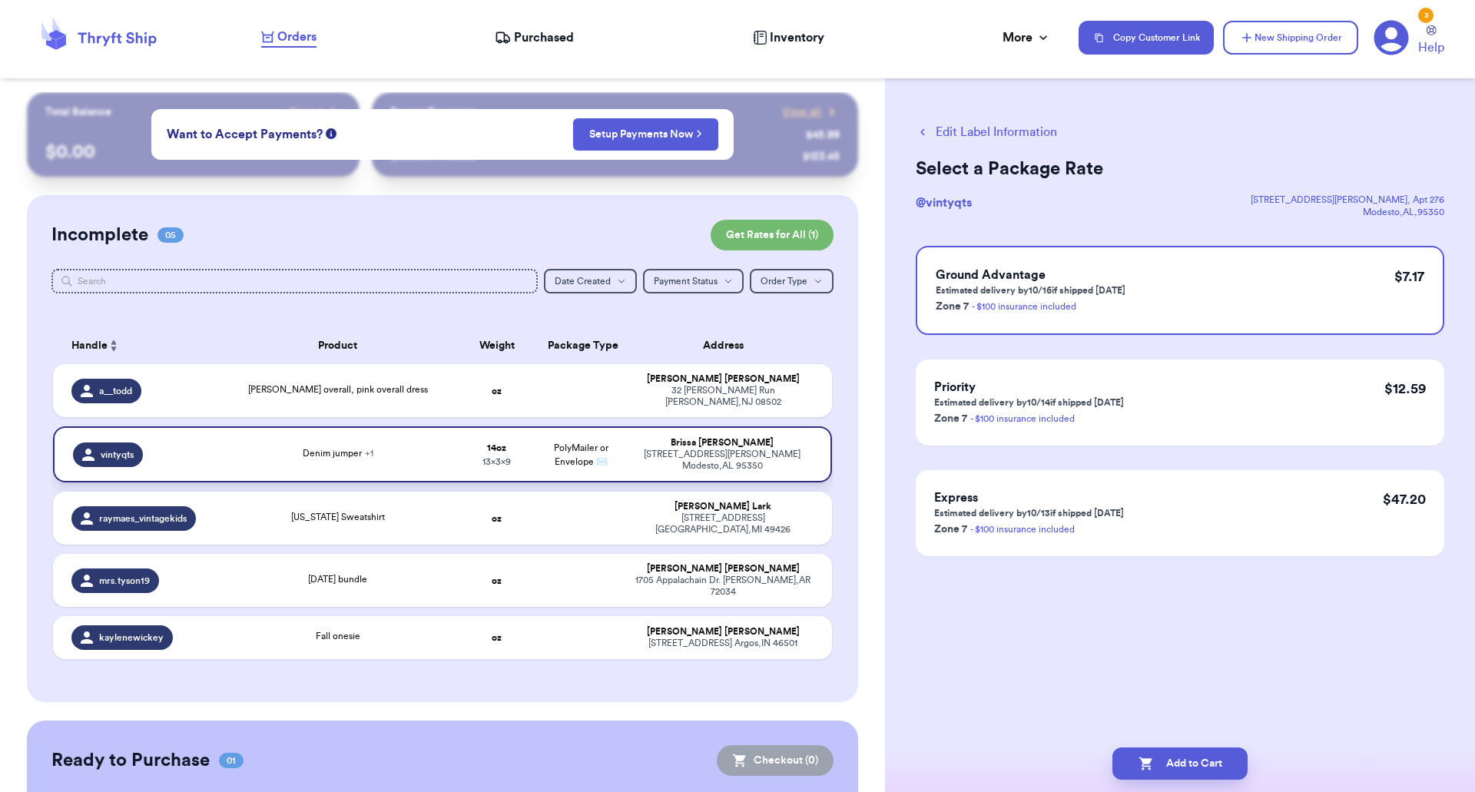
click at [503, 432] on td "14 oz 13 x 3 x 9" at bounding box center [497, 454] width 84 height 56
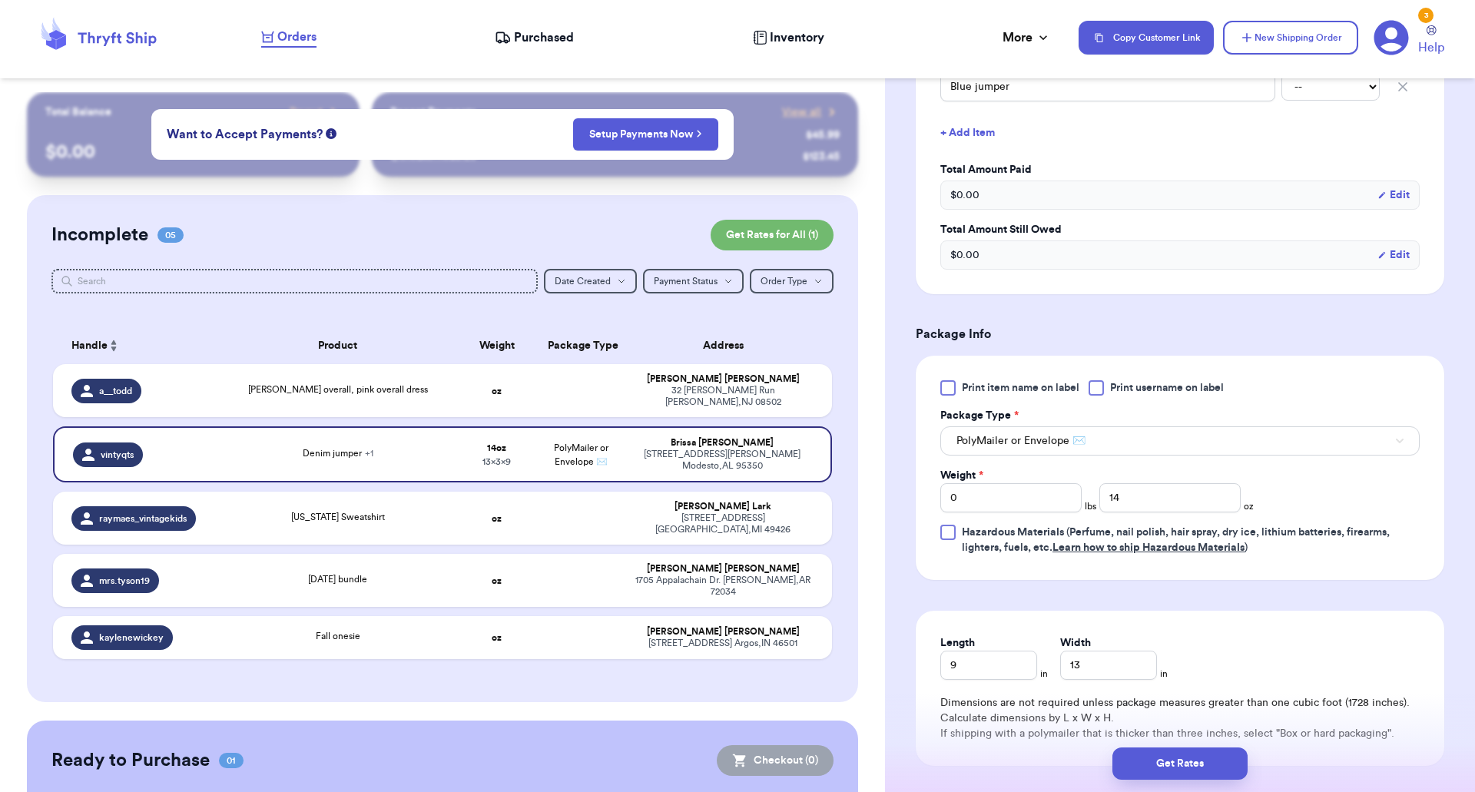
scroll to position [626, 0]
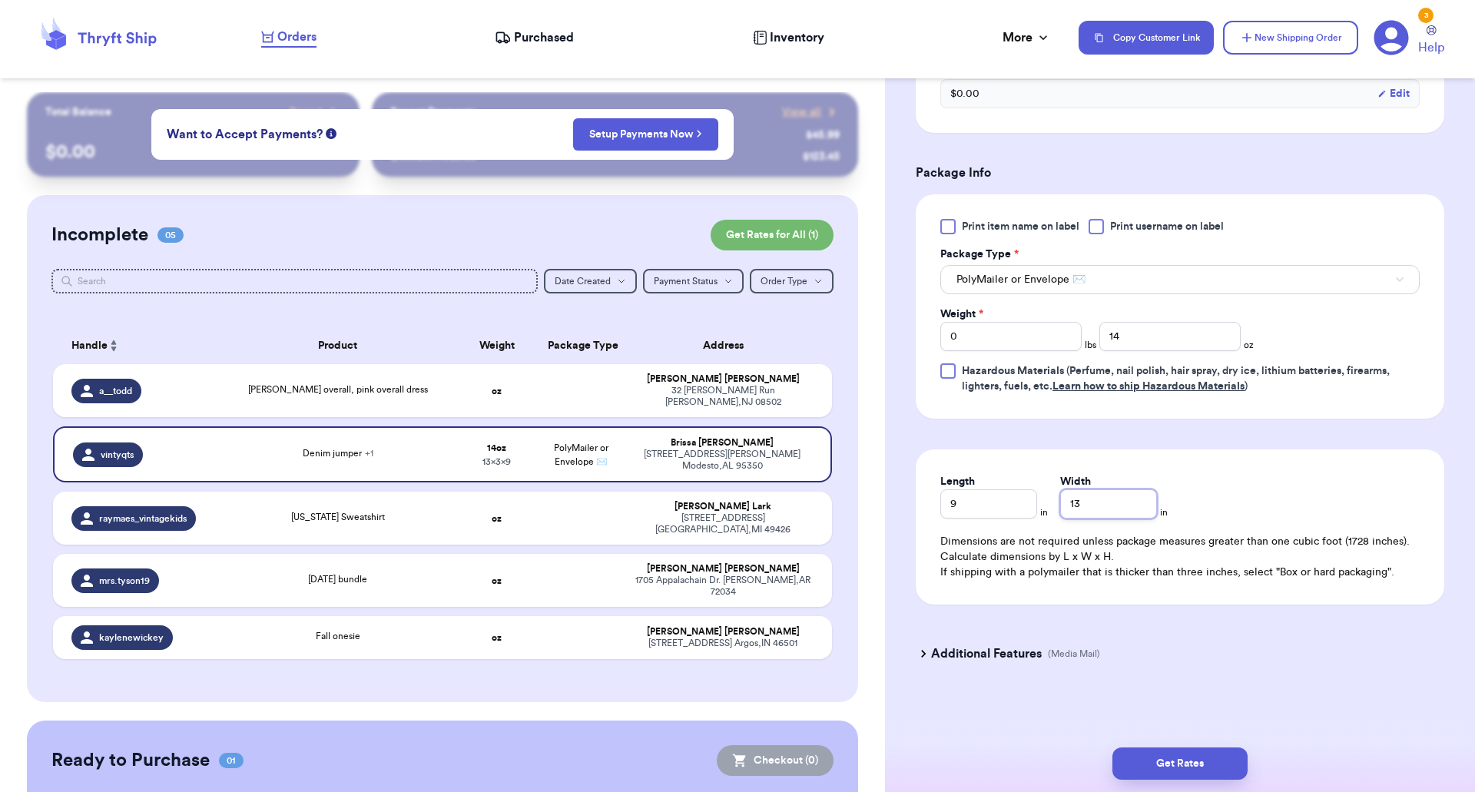
drag, startPoint x: 1091, startPoint y: 507, endPoint x: 963, endPoint y: 504, distance: 127.6
click at [963, 504] on div "Length 9 in Width 13 in" at bounding box center [1060, 496] width 240 height 45
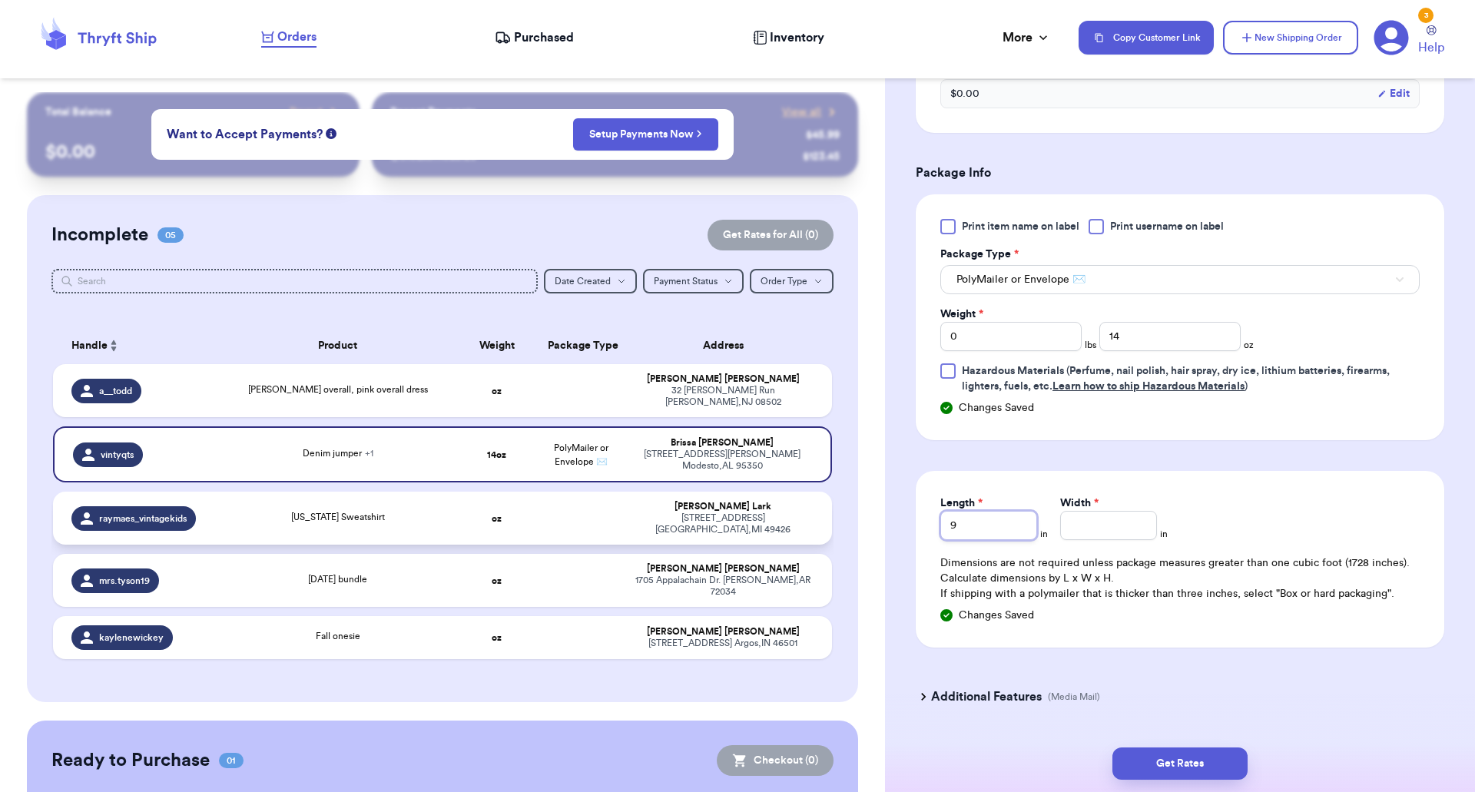
drag, startPoint x: 963, startPoint y: 504, endPoint x: 807, endPoint y: 497, distance: 156.9
click at [807, 497] on div "Customer Link New Order Total Balance Payout $ 0.00 Recent Payments View all @ …" at bounding box center [737, 396] width 1475 height 792
click at [1182, 760] on button "Get Rates" at bounding box center [1179, 763] width 135 height 32
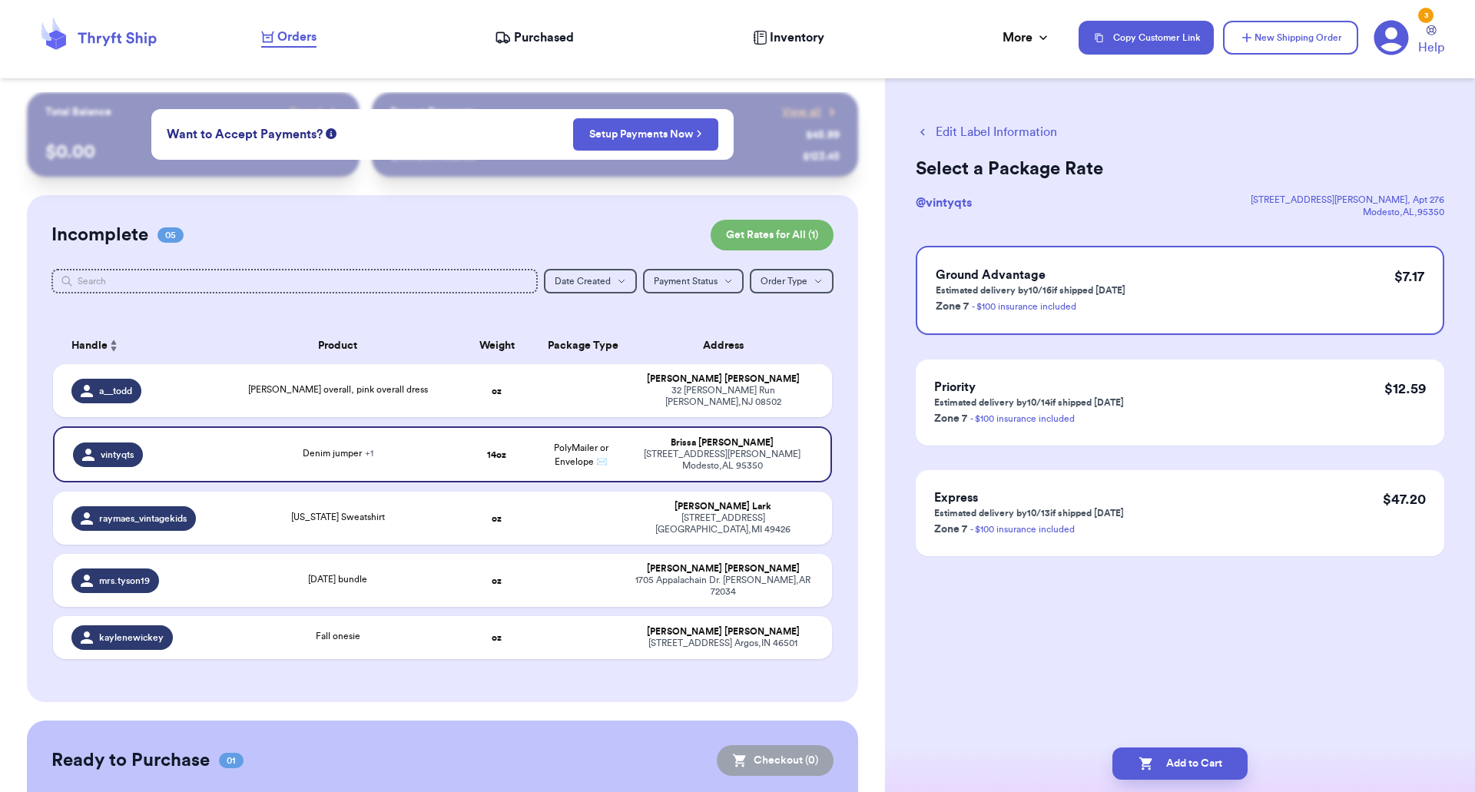
click at [957, 127] on button "Edit Label Information" at bounding box center [986, 132] width 141 height 18
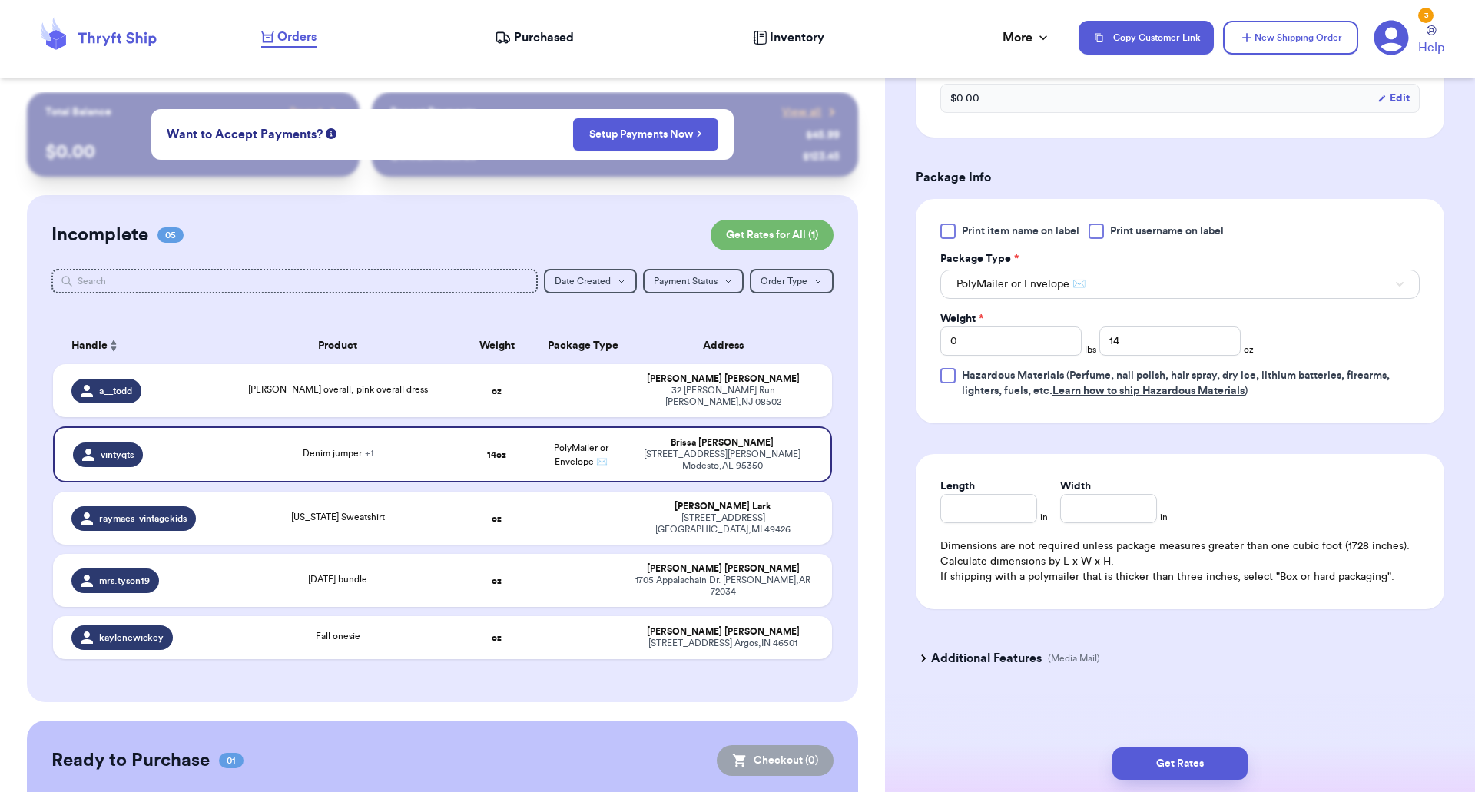
scroll to position [624, 0]
click at [1155, 757] on button "Get Rates" at bounding box center [1179, 763] width 135 height 32
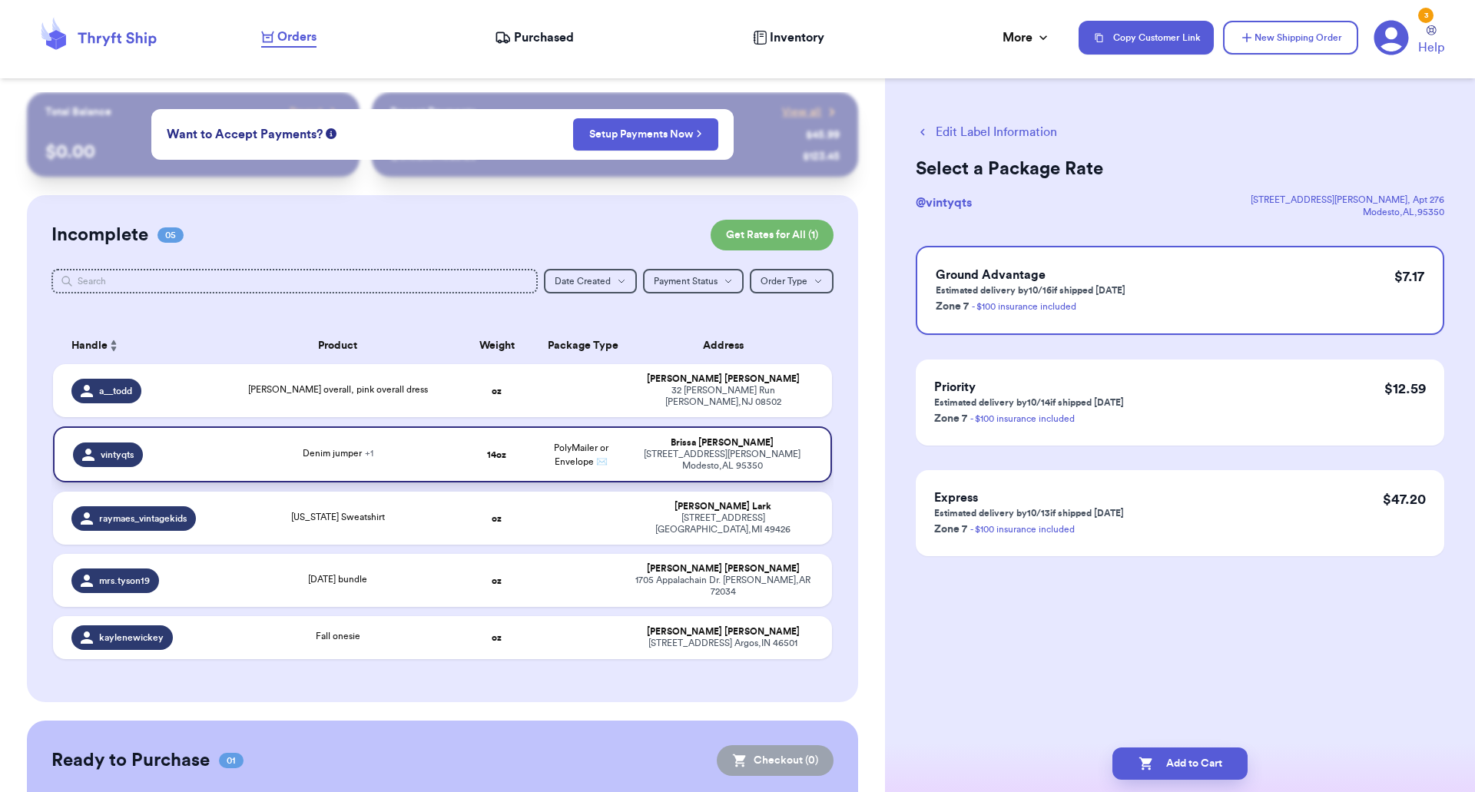
scroll to position [0, 0]
click at [407, 384] on div "Jean overall, pink overall dress" at bounding box center [338, 391] width 217 height 17
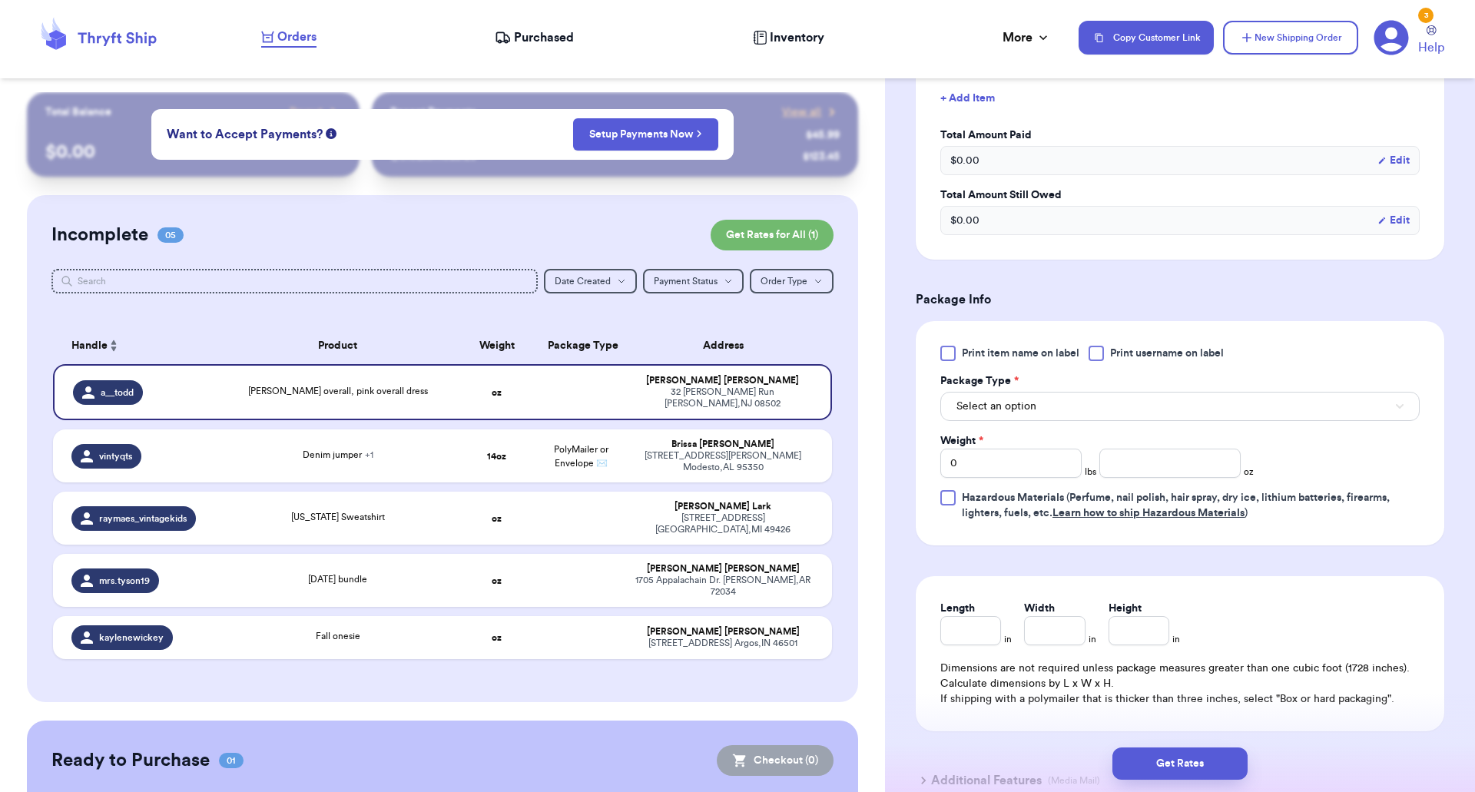
scroll to position [488, 0]
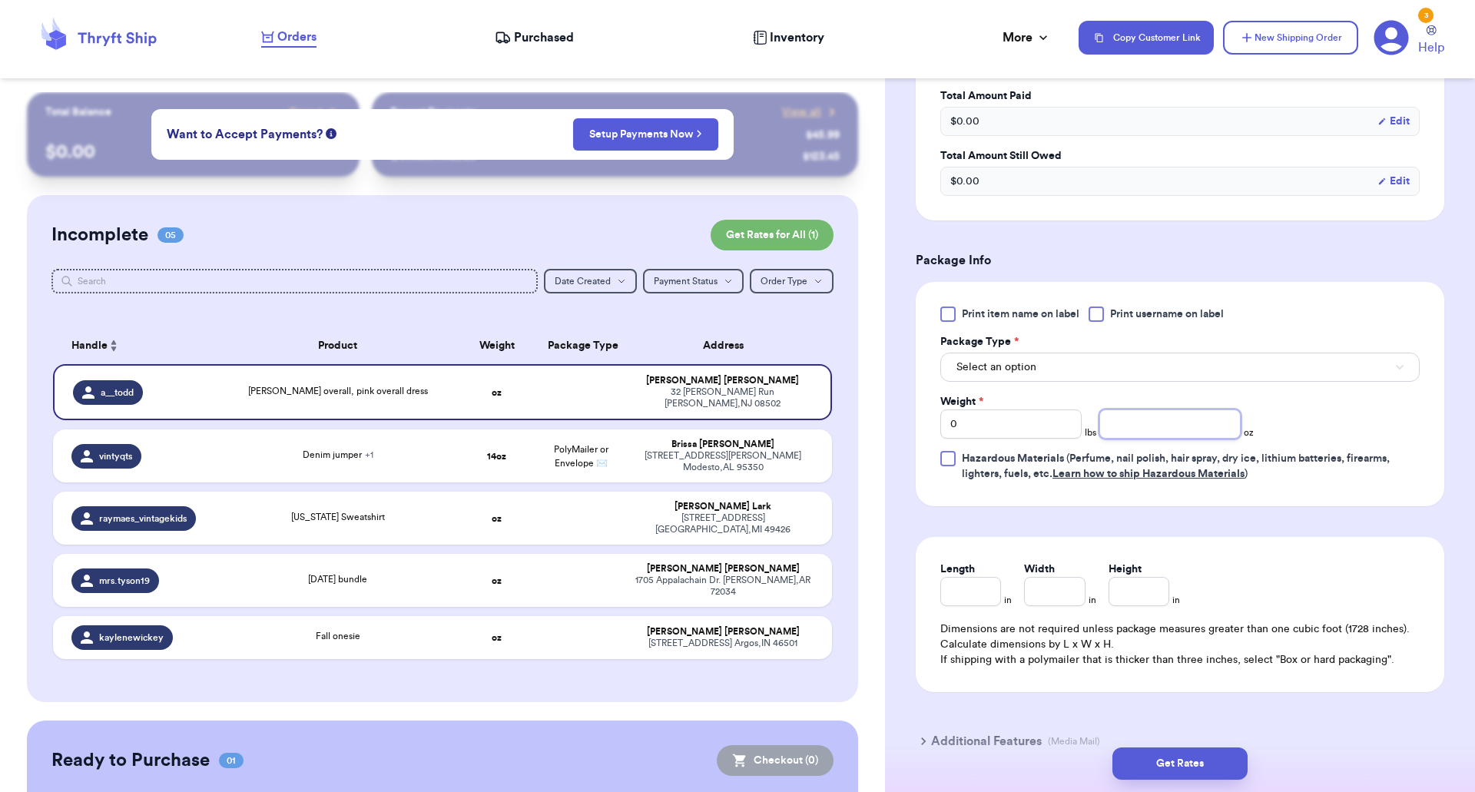
click at [1150, 426] on input "number" at bounding box center [1169, 423] width 141 height 29
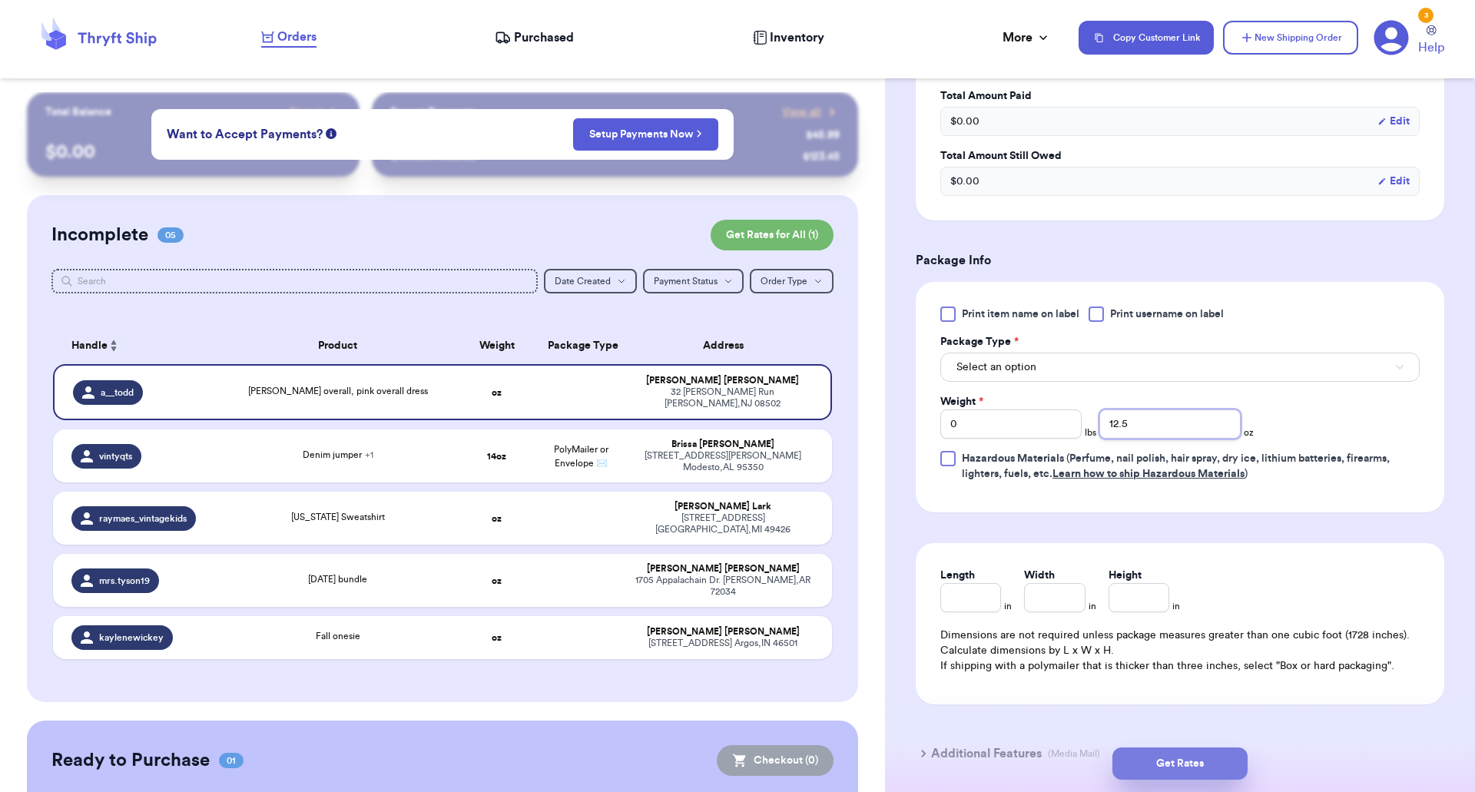
type input "12.5"
click at [1158, 757] on button "Get Rates" at bounding box center [1179, 763] width 135 height 32
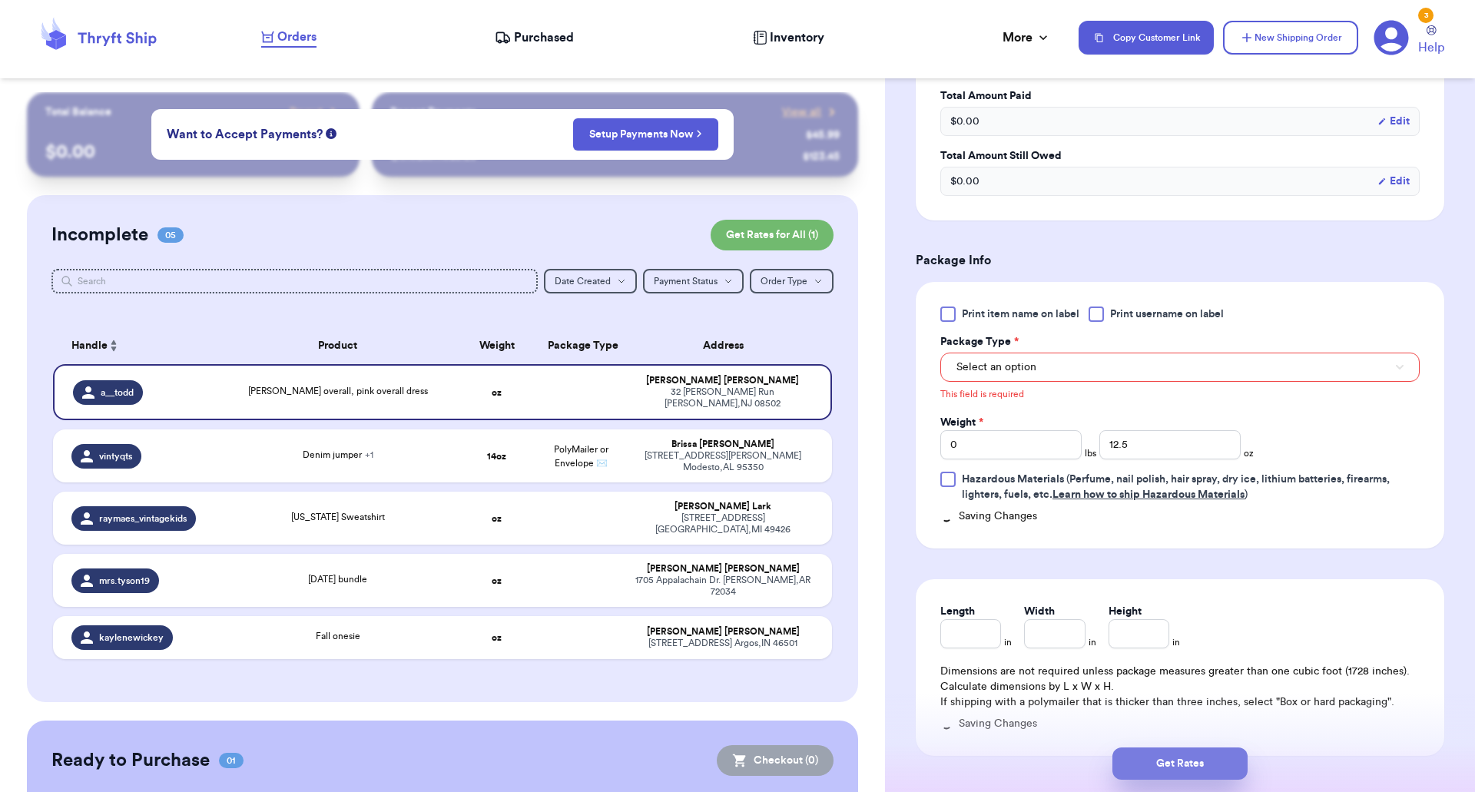
scroll to position [460, 0]
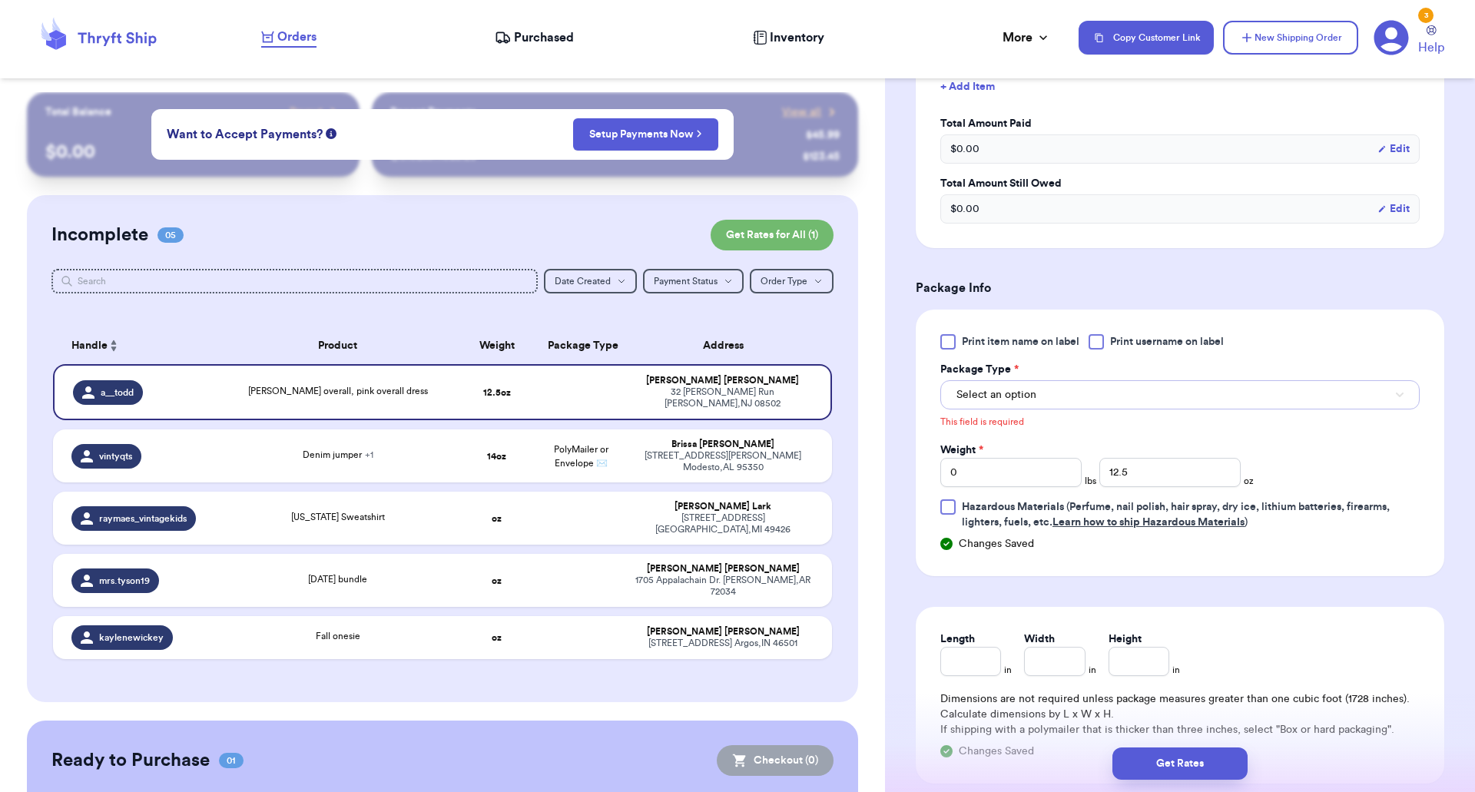
click at [1067, 400] on button "Select an option" at bounding box center [1179, 394] width 479 height 29
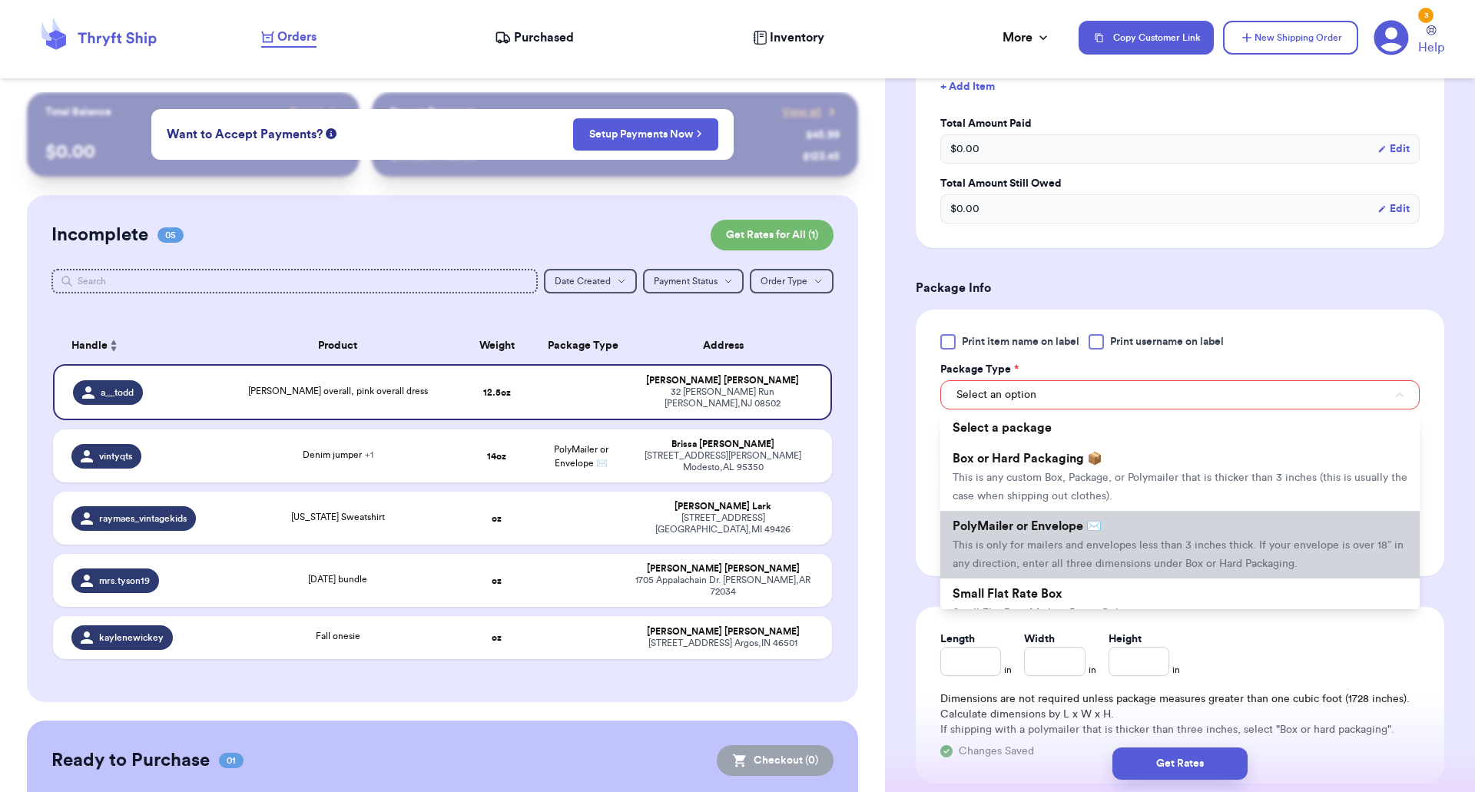
click at [1036, 535] on li "PolyMailer or Envelope ✉️ This is only for mailers and envelopes less than 3 in…" at bounding box center [1179, 545] width 479 height 68
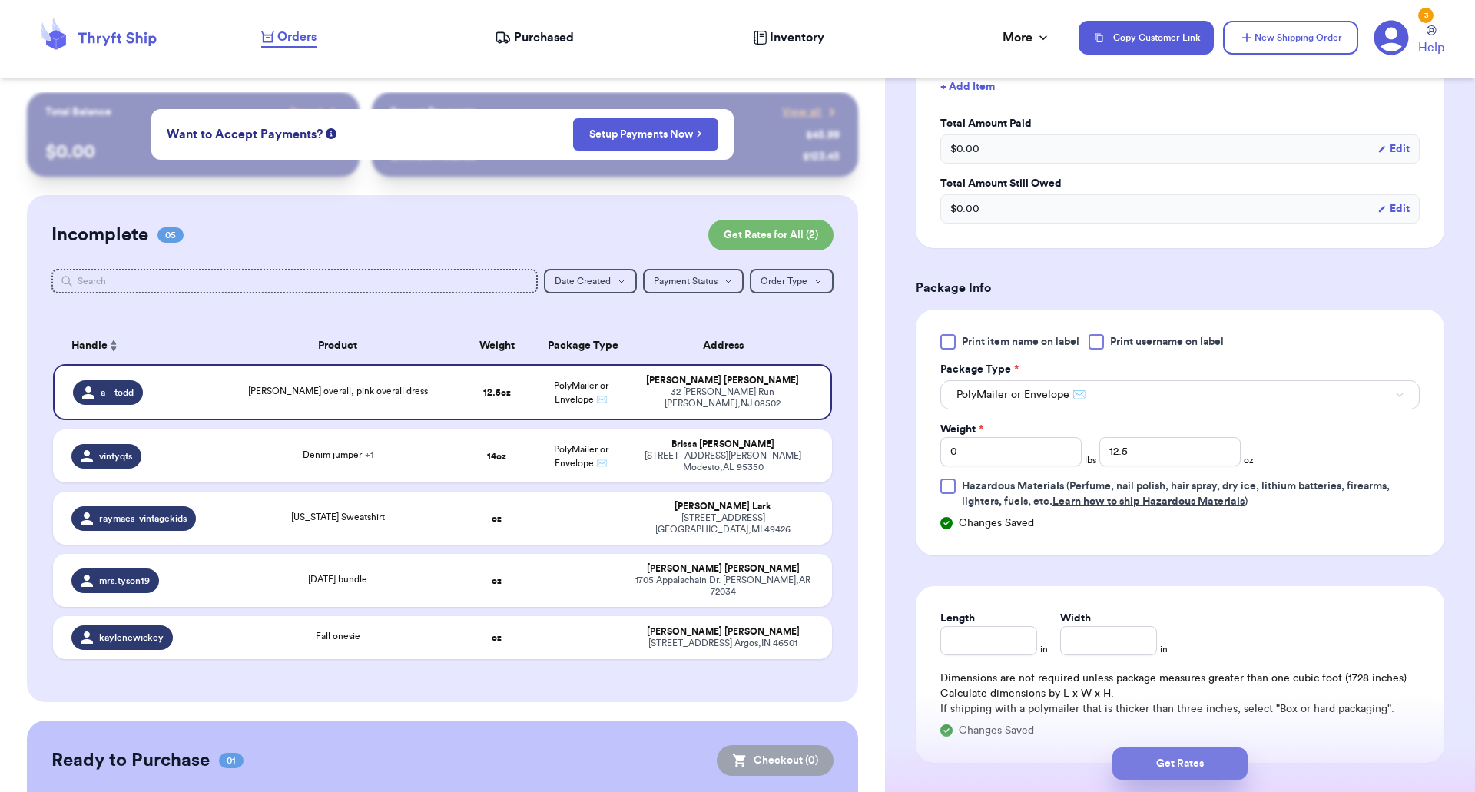
click at [1190, 756] on button "Get Rates" at bounding box center [1179, 763] width 135 height 32
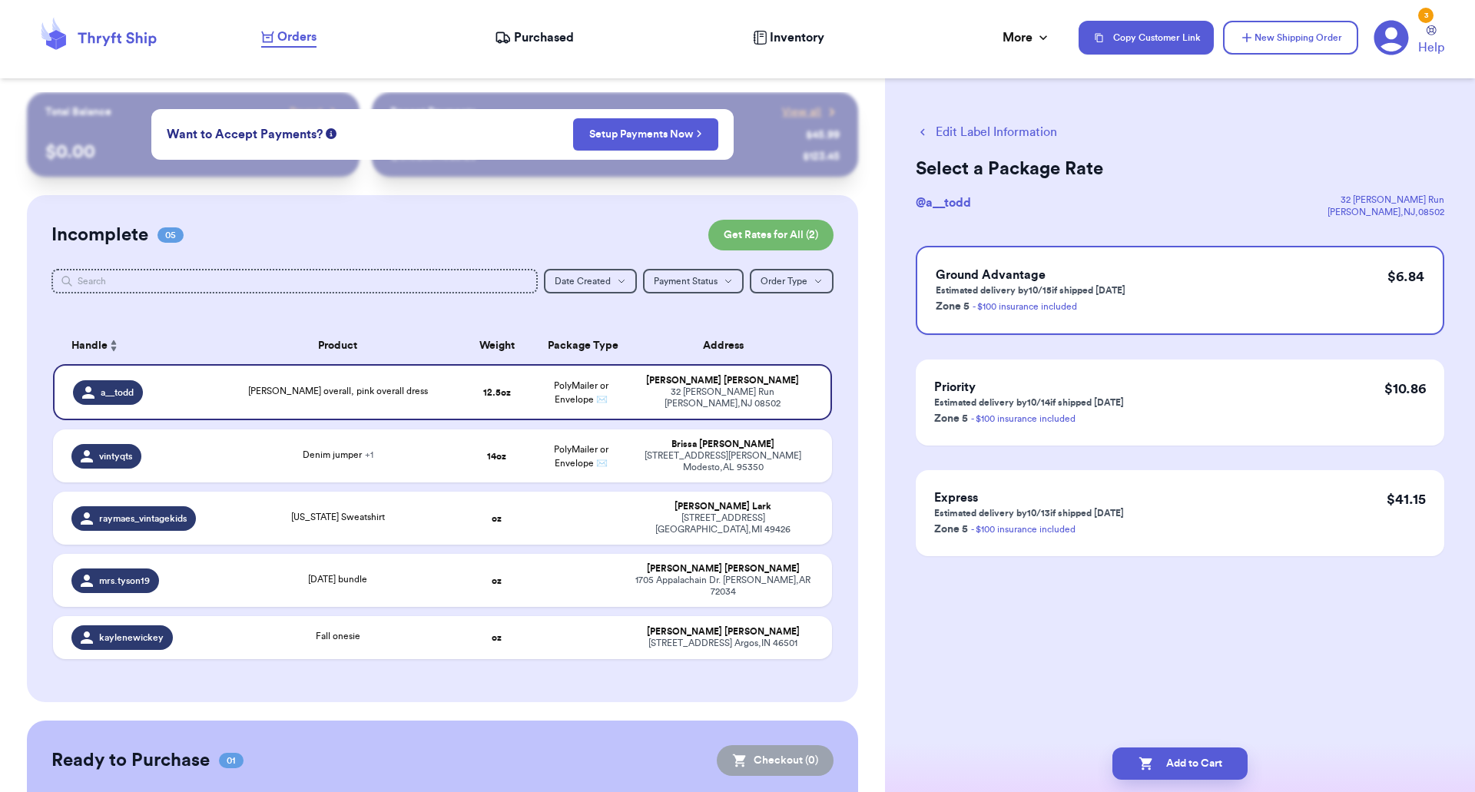
click at [951, 129] on button "Edit Label Information" at bounding box center [986, 132] width 141 height 18
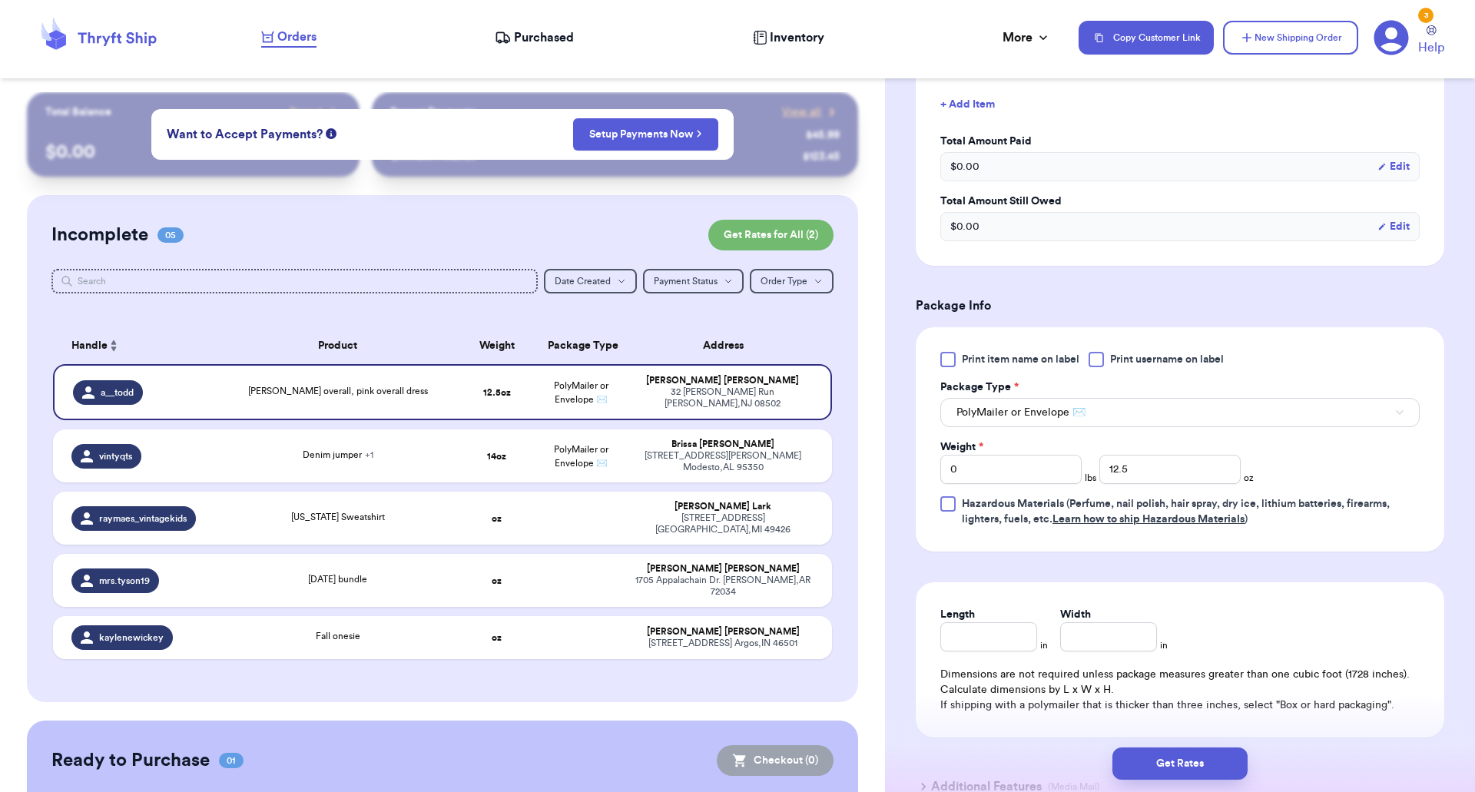
scroll to position [467, 0]
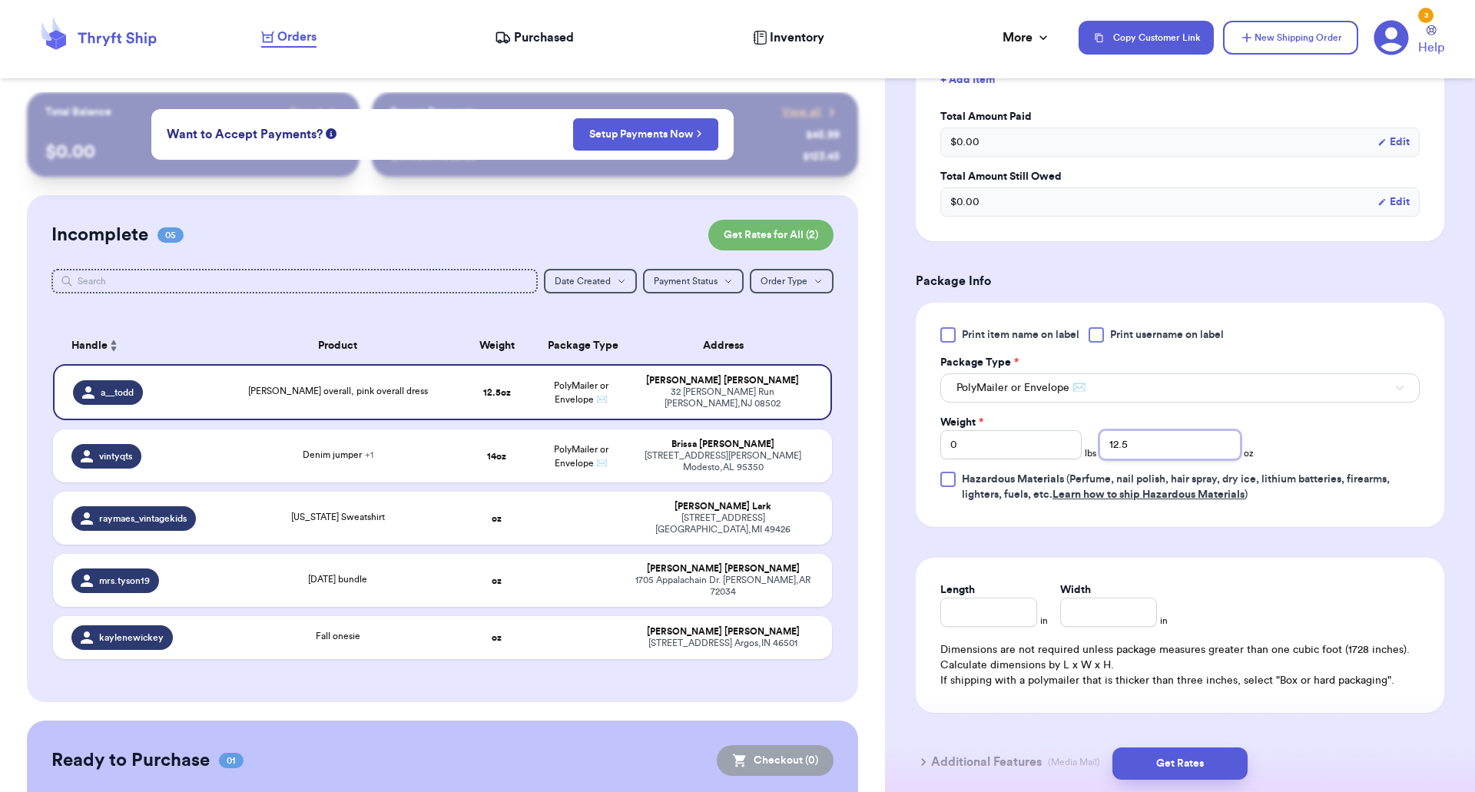
click at [1135, 444] on input "12.5" at bounding box center [1169, 444] width 141 height 29
drag, startPoint x: 1135, startPoint y: 444, endPoint x: 985, endPoint y: 453, distance: 150.8
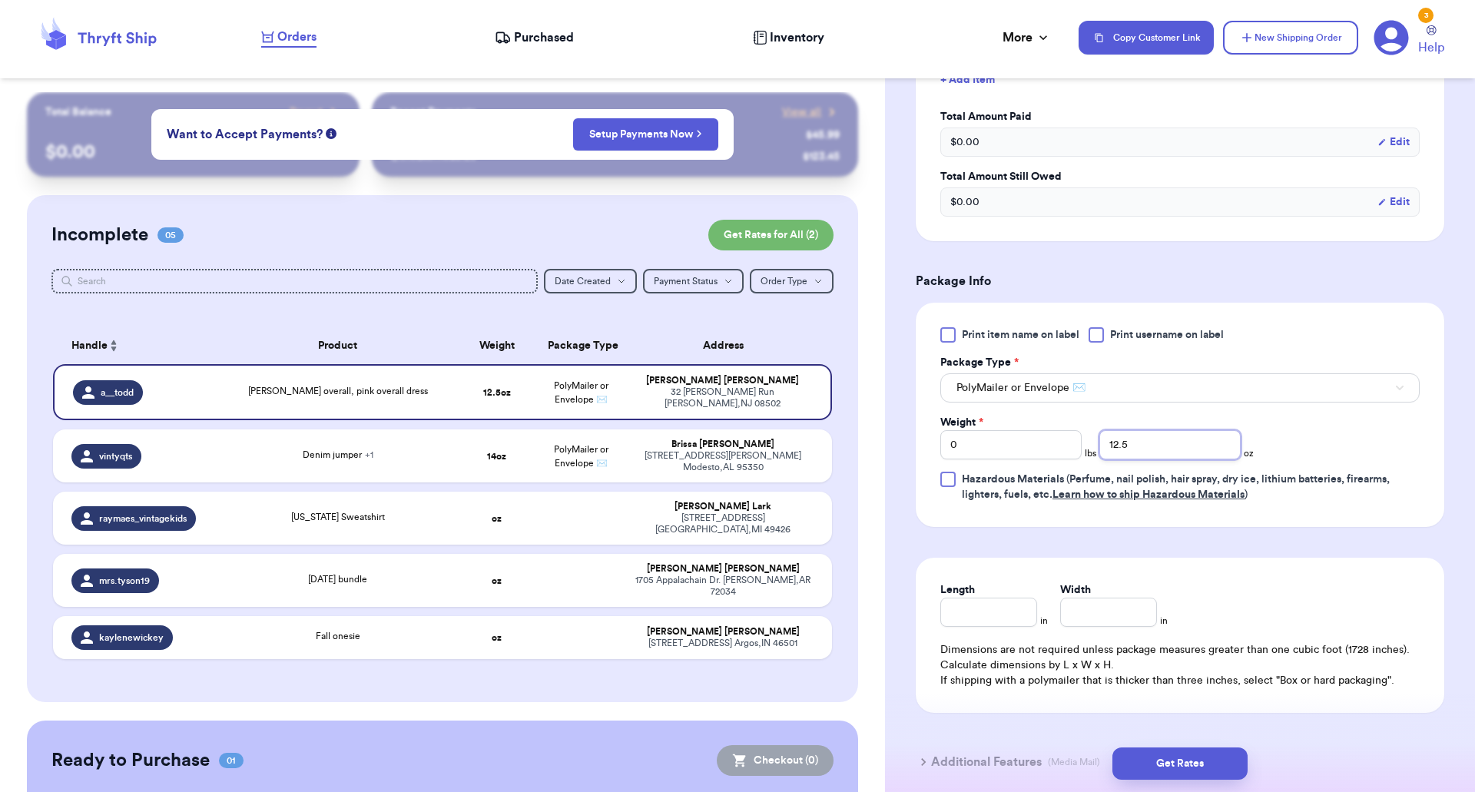
click at [985, 453] on div "Weight * 0 lbs 12.5 oz" at bounding box center [1096, 437] width 313 height 45
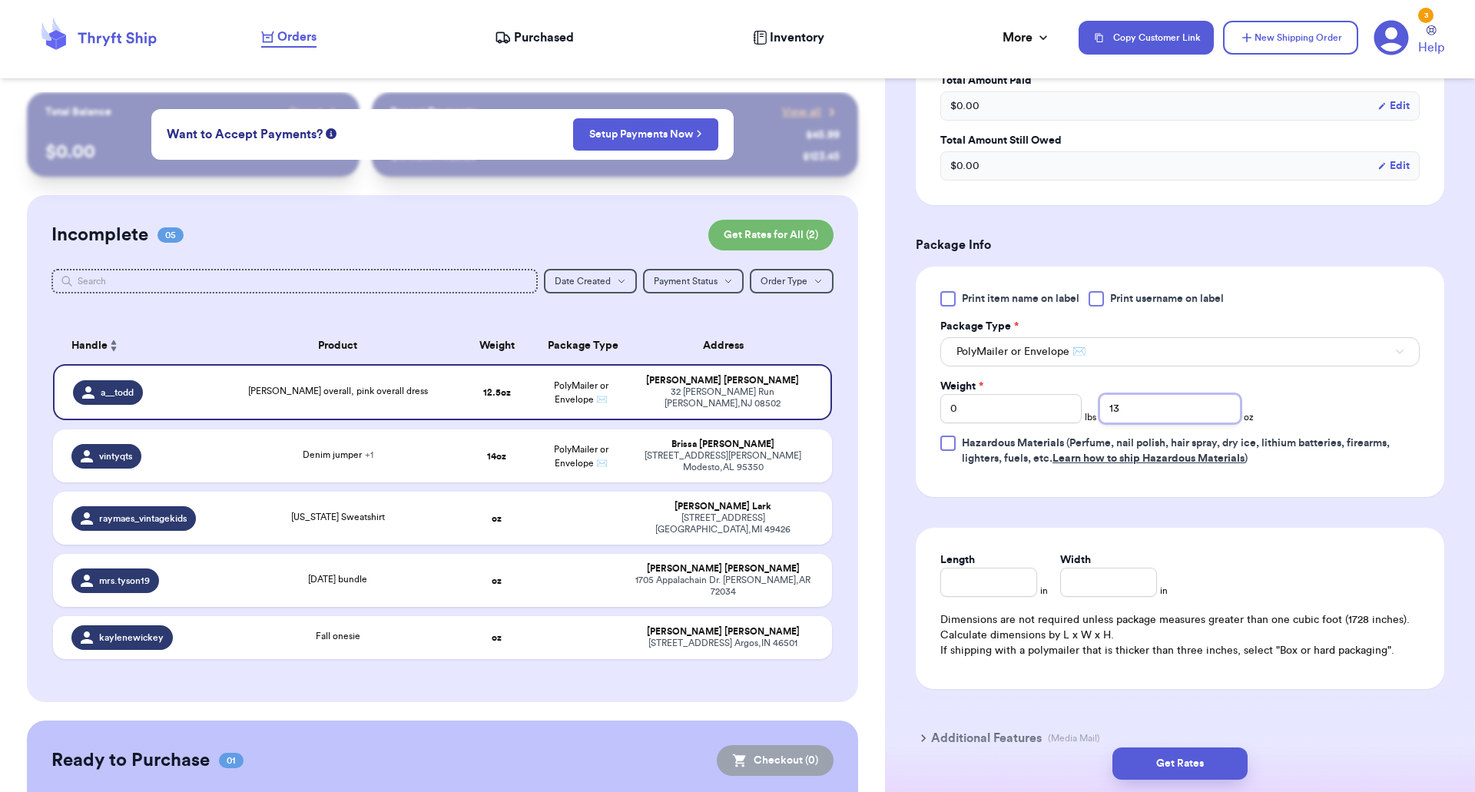
scroll to position [505, 0]
type input "13"
click at [1171, 751] on button "Get Rates" at bounding box center [1179, 763] width 135 height 32
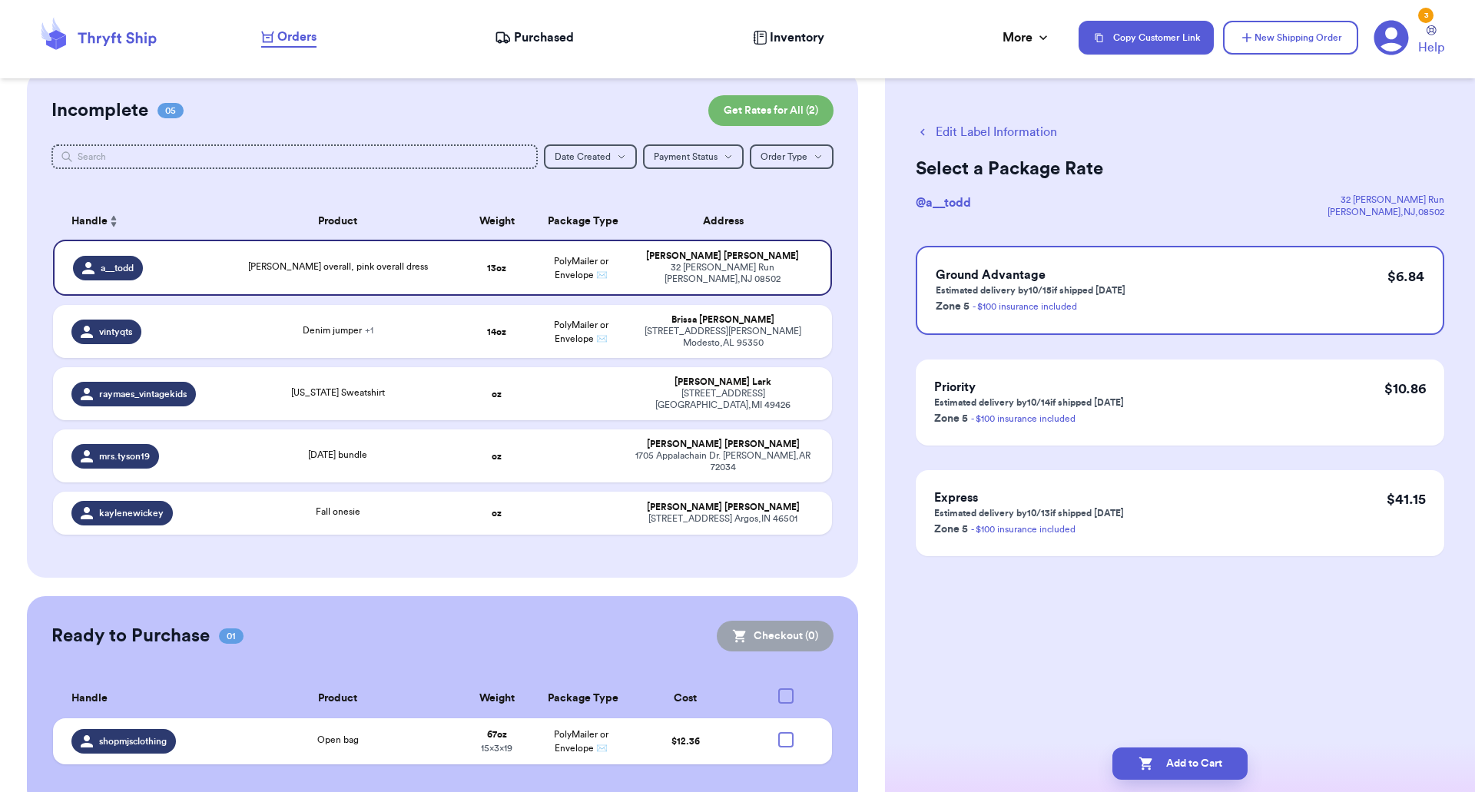
scroll to position [0, 0]
